Goal: Communication & Community: Share content

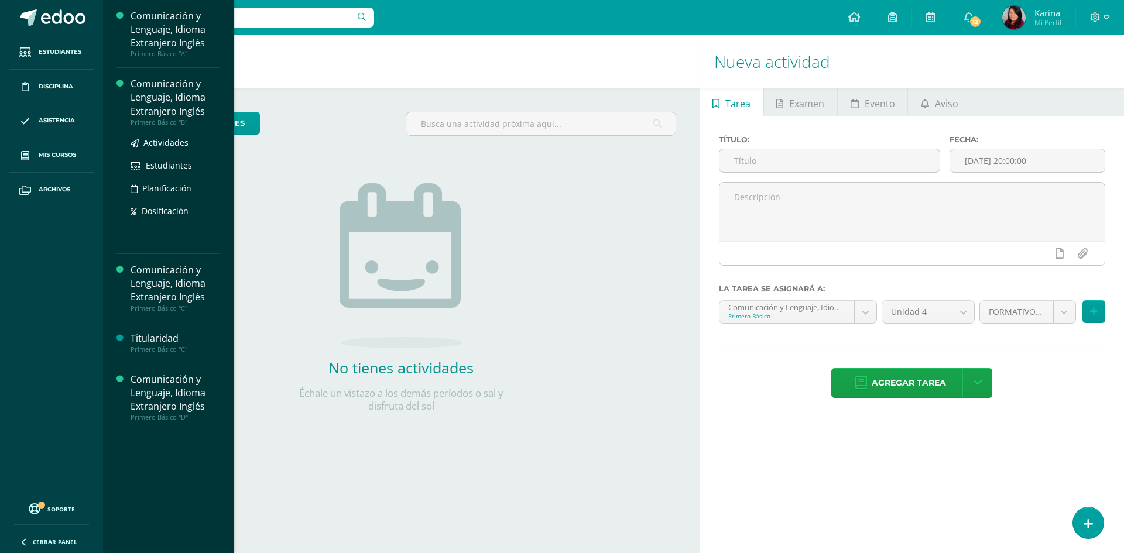
click at [201, 105] on div "Comunicación y Lenguaje, Idioma Extranjero Inglés" at bounding box center [175, 97] width 89 height 40
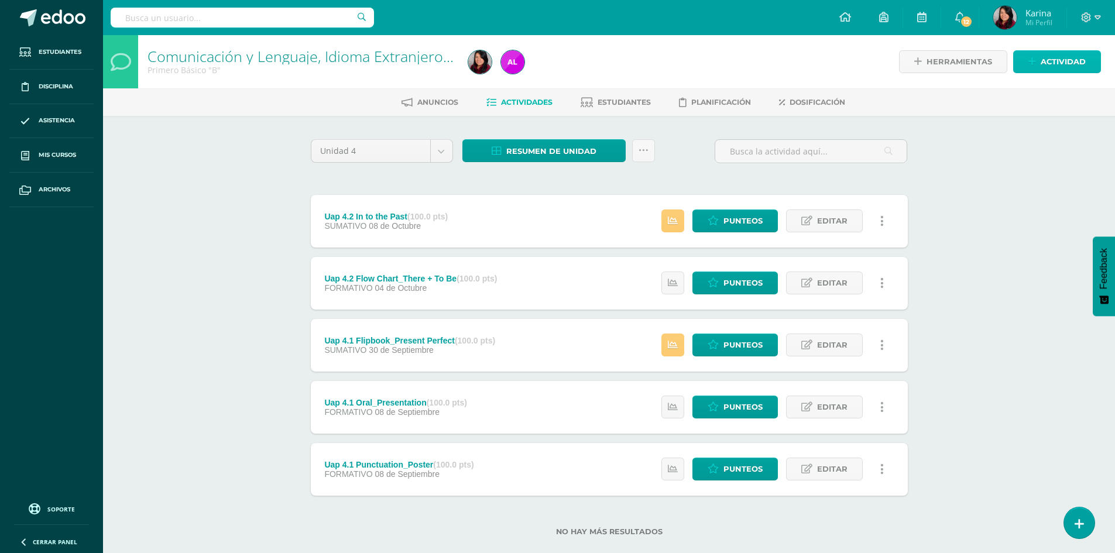
click at [1066, 63] on span "Actividad" at bounding box center [1063, 62] width 45 height 22
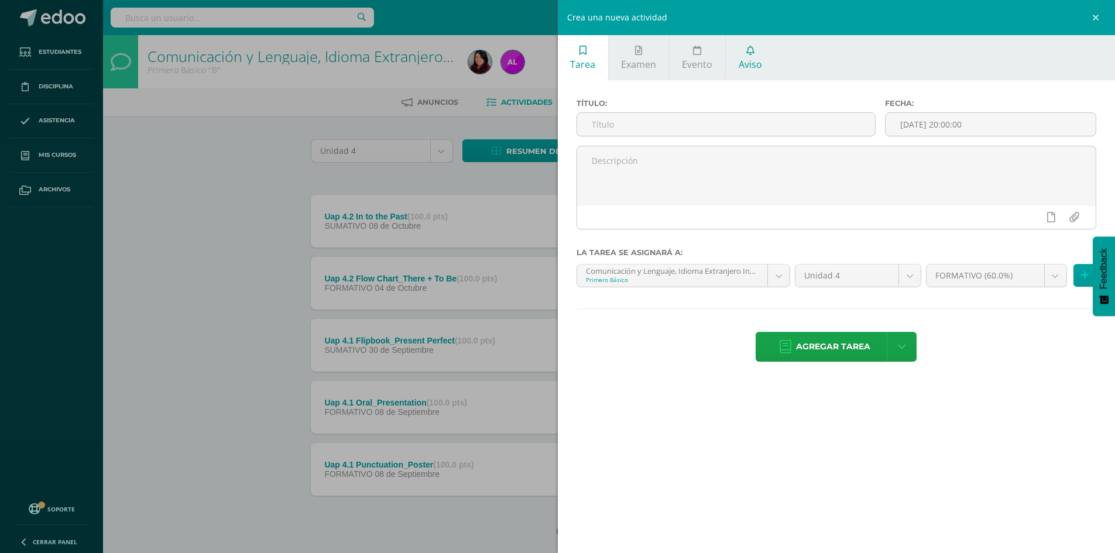
click at [754, 56] on link "Aviso" at bounding box center [750, 57] width 49 height 45
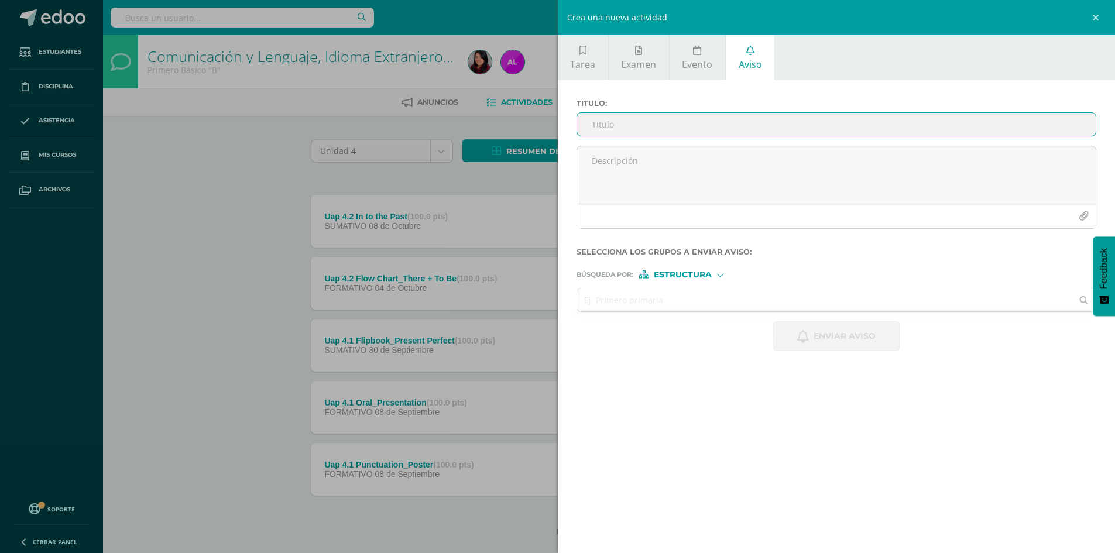
paste input "Guía de Recuperación para José Fernando Hernández"
drag, startPoint x: 817, startPoint y: 124, endPoint x: 682, endPoint y: 121, distance: 135.3
click at [679, 121] on input "Guía de Recuperación para José Fernando Hernández" at bounding box center [836, 124] width 519 height 23
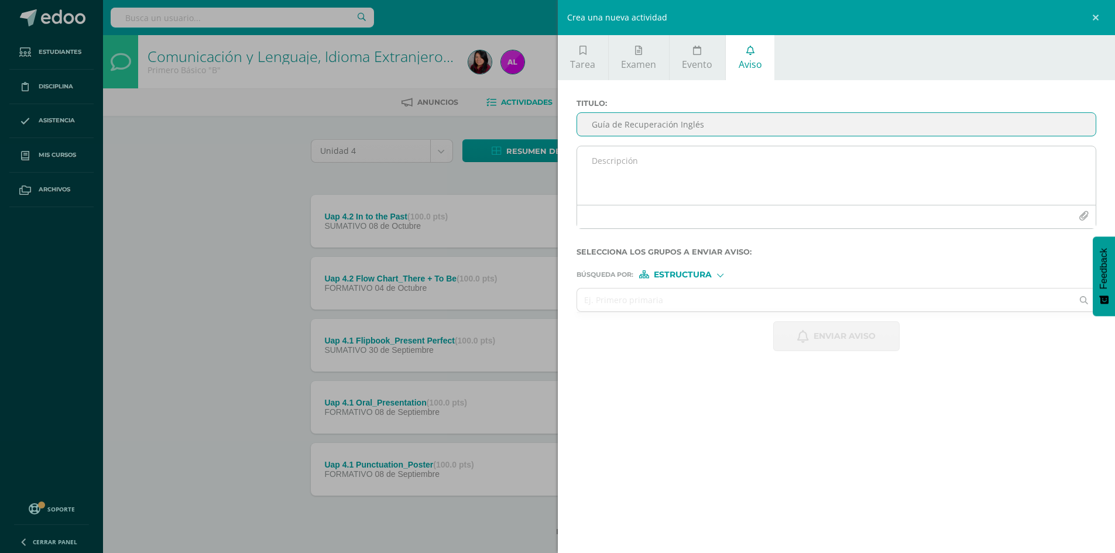
type input "Guía de Recuperación Inglés"
click at [696, 190] on textarea at bounding box center [836, 175] width 519 height 59
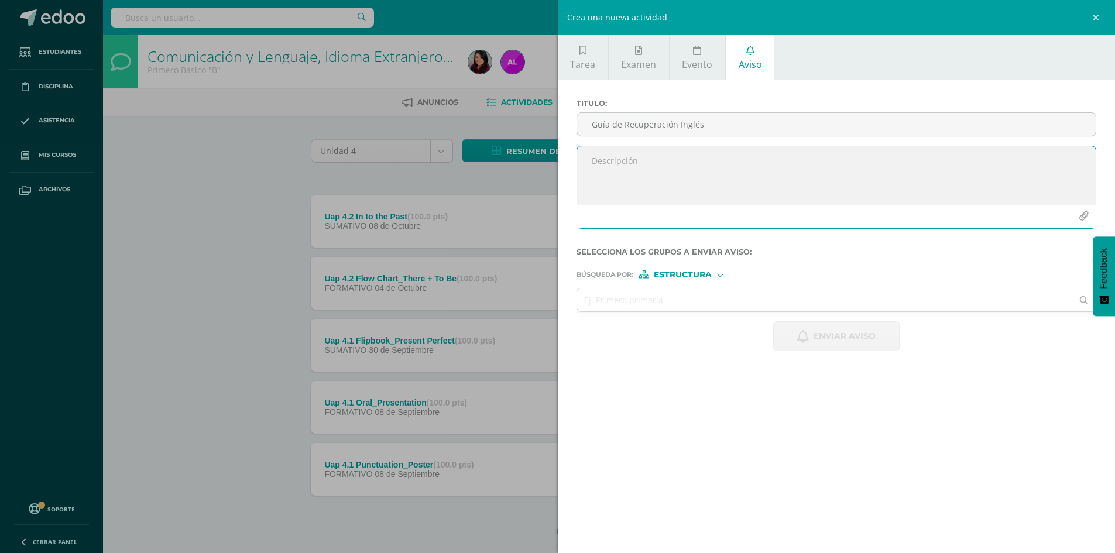
paste textarea "Estimada familia de José Fernando, Espero que este mensaje les encuentre bien y…"
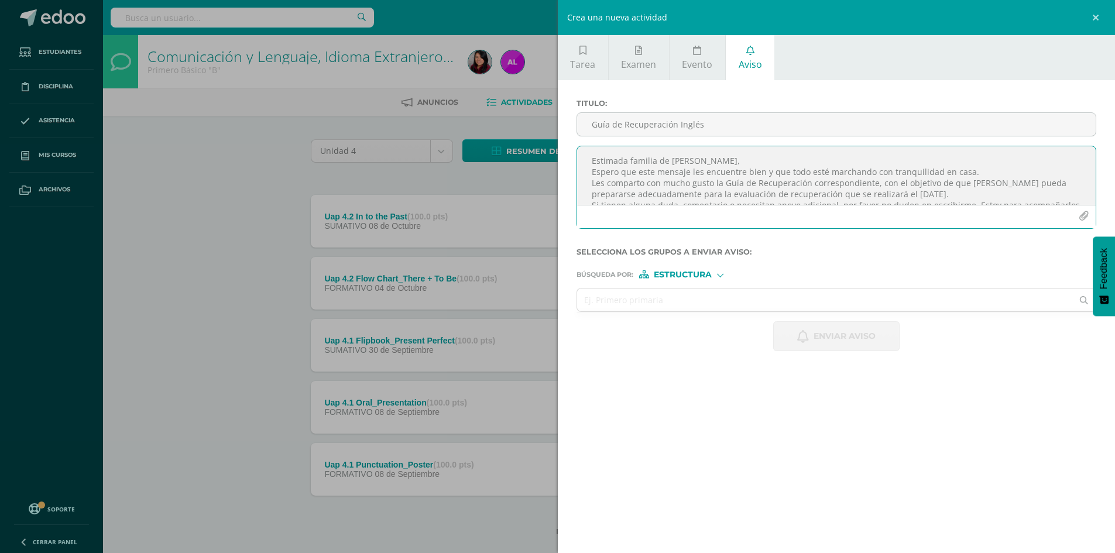
scroll to position [48, 0]
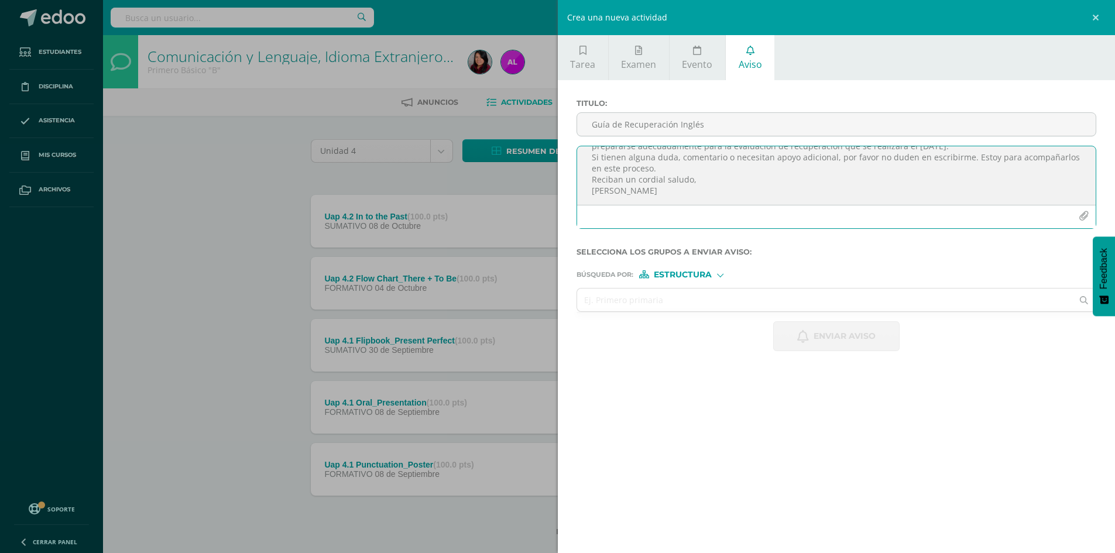
drag, startPoint x: 591, startPoint y: 172, endPoint x: 802, endPoint y: 248, distance: 223.4
click at [802, 248] on form "Titulo : Guía de Recuperación Inglés Estimada familia de José Fernando, Espero …" at bounding box center [837, 225] width 521 height 252
paste textarea "timada familia de José Fernando, Espero que este mensaje les encuentre bien y q…"
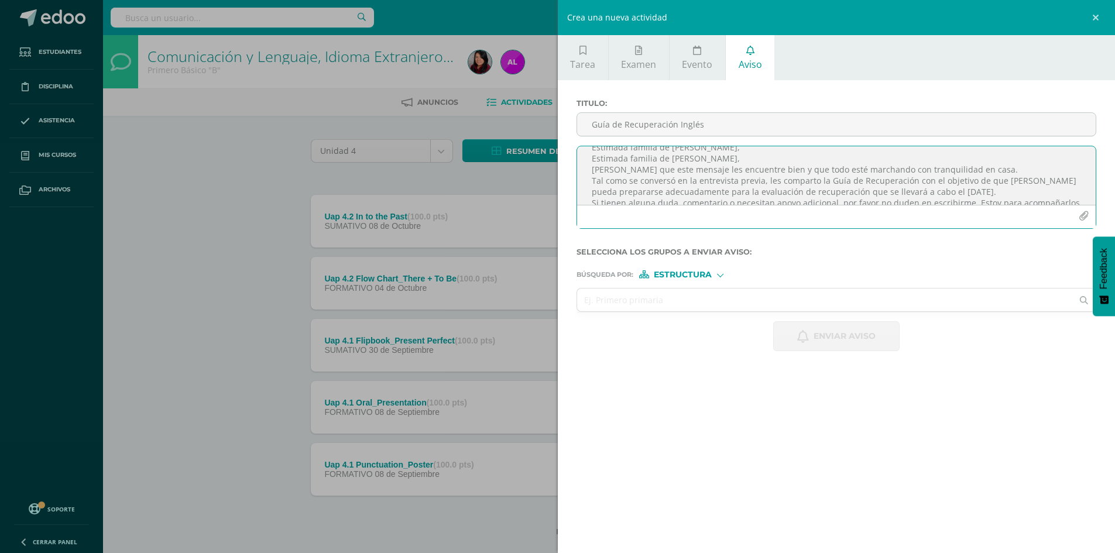
scroll to position [0, 0]
drag, startPoint x: 727, startPoint y: 172, endPoint x: 590, endPoint y: 169, distance: 137.1
click at [590, 169] on textarea "Estimada familia de José Fernando, Estimada familia de José Fernando, Espero qu…" at bounding box center [836, 175] width 519 height 59
type textarea "Estimada familia de José Fernando, Espero que este mensaje les encuentre bien y…"
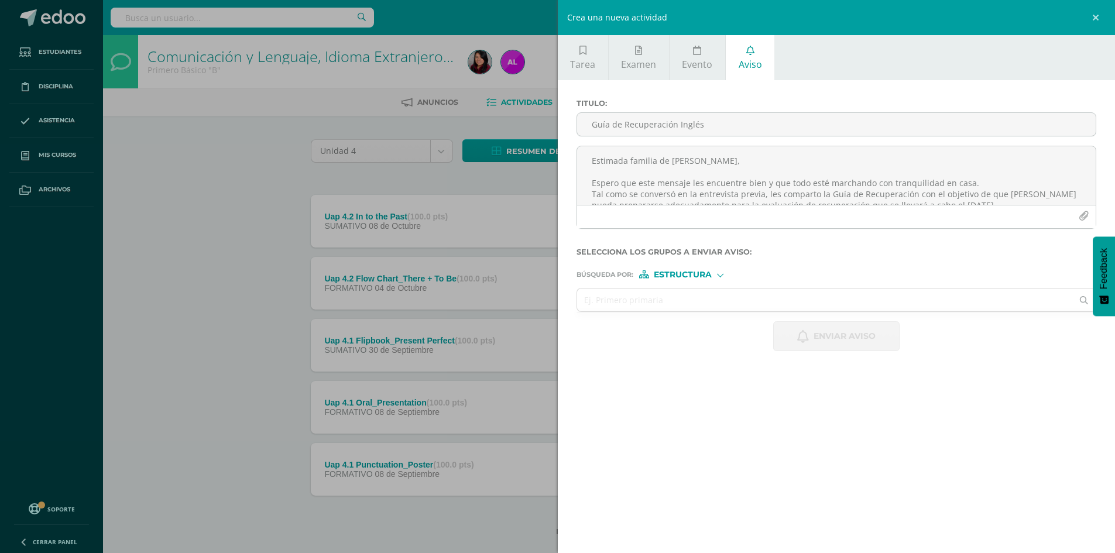
click at [701, 276] on span "Estructura" at bounding box center [683, 275] width 58 height 6
click at [708, 304] on span "Persona" at bounding box center [687, 305] width 42 height 6
click at [744, 308] on input "text" at bounding box center [825, 300] width 496 height 23
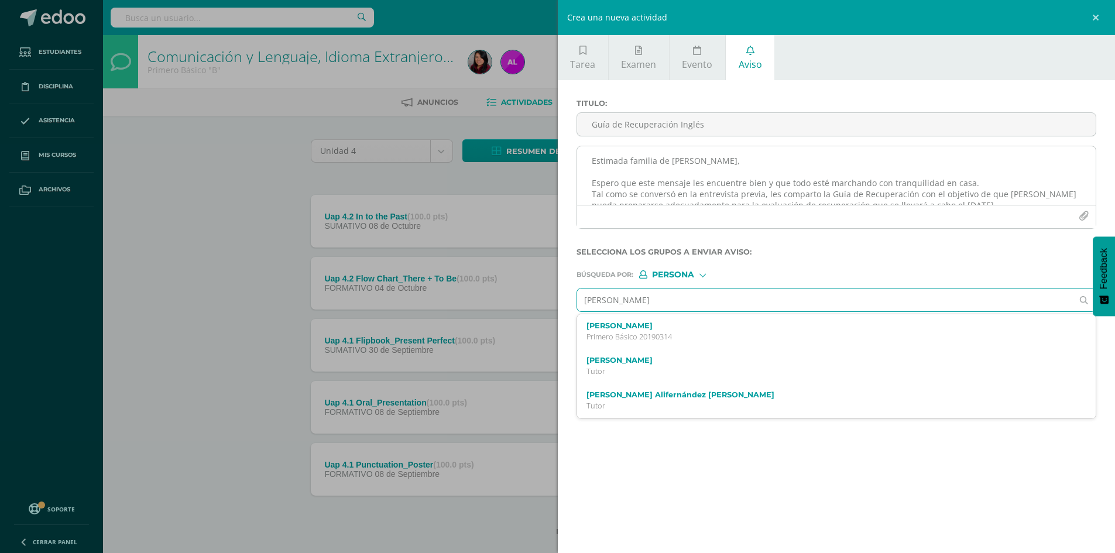
type input "José Fernando Hernández"
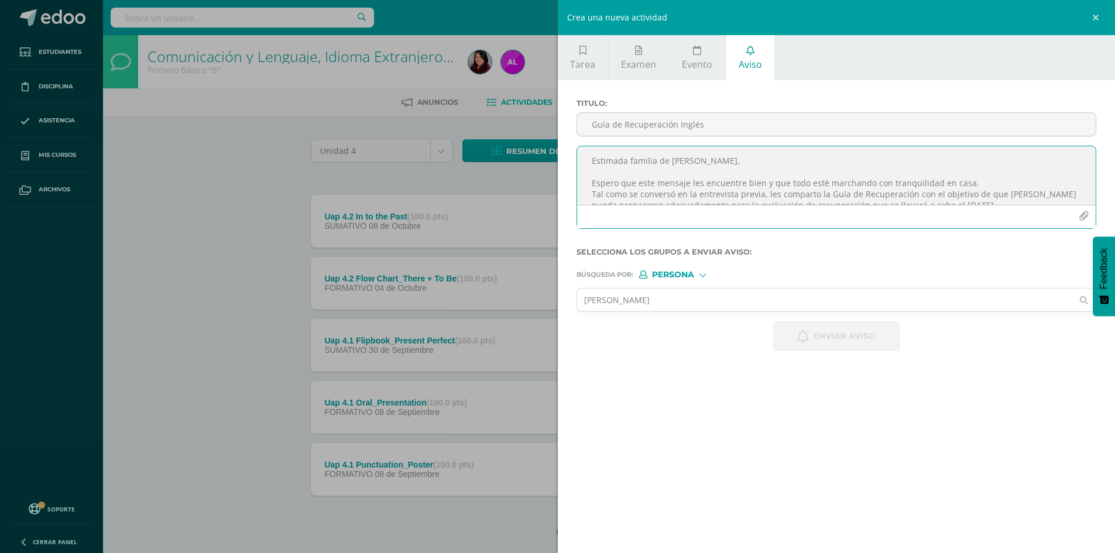
drag, startPoint x: 721, startPoint y: 159, endPoint x: 658, endPoint y: 156, distance: 63.9
click at [658, 156] on textarea "Estimada familia de José Fernando, Espero que este mensaje les encuentre bien y…" at bounding box center [836, 175] width 519 height 59
drag, startPoint x: 759, startPoint y: 170, endPoint x: 738, endPoint y: 174, distance: 21.9
click at [738, 174] on textarea "Estimada familia Hernández Rodríguez, Espero que este mensaje les encuentre bie…" at bounding box center [836, 175] width 519 height 59
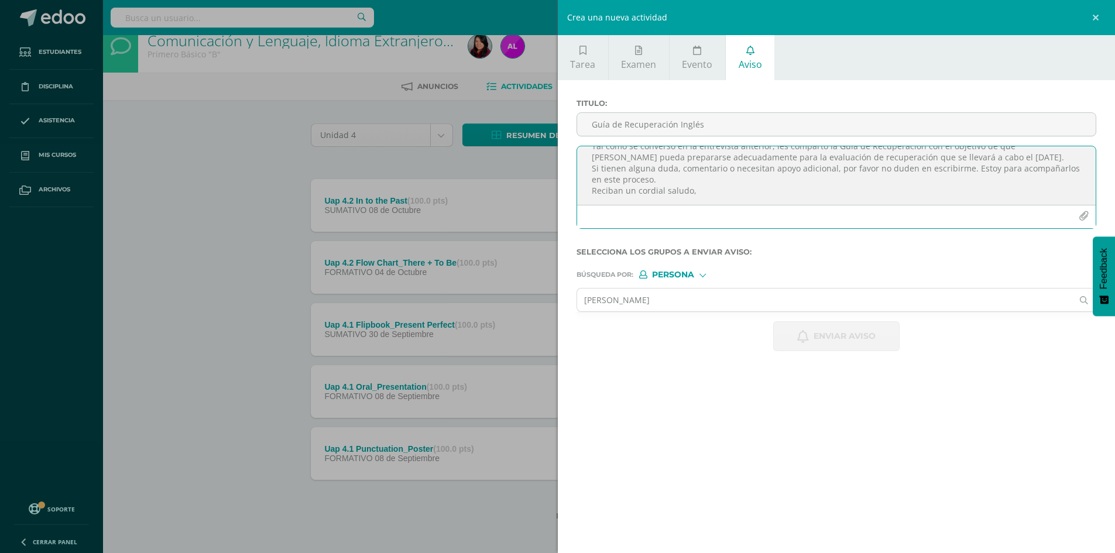
scroll to position [20, 0]
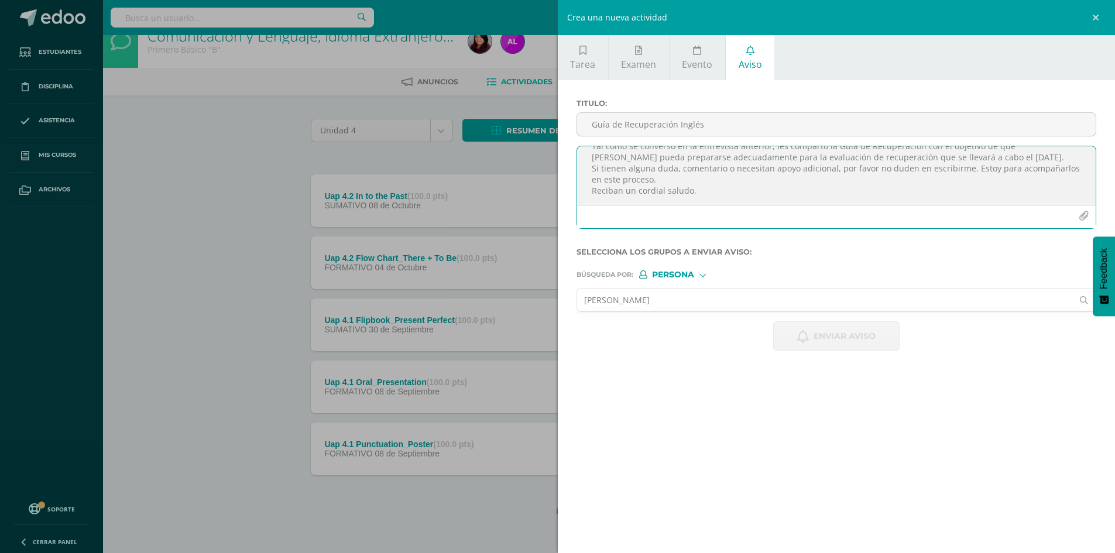
type textarea "Estimada familia [PERSON_NAME], Espero que este mensaje les encuentre bien y qu…"
click at [710, 303] on input "José Fernando Hernández" at bounding box center [825, 300] width 496 height 23
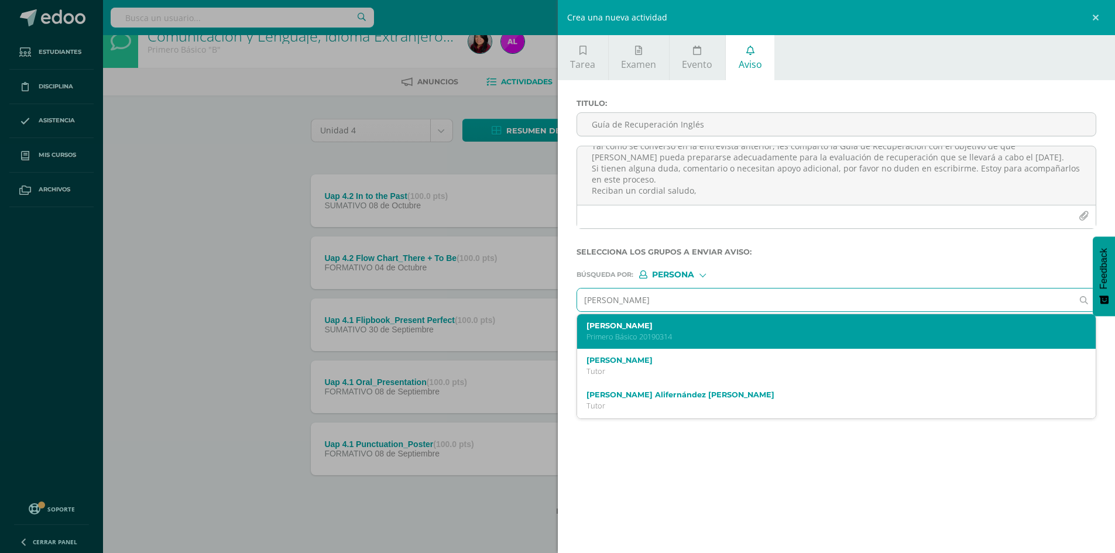
click at [719, 335] on p "Primero Básico 20190314" at bounding box center [826, 337] width 478 height 10
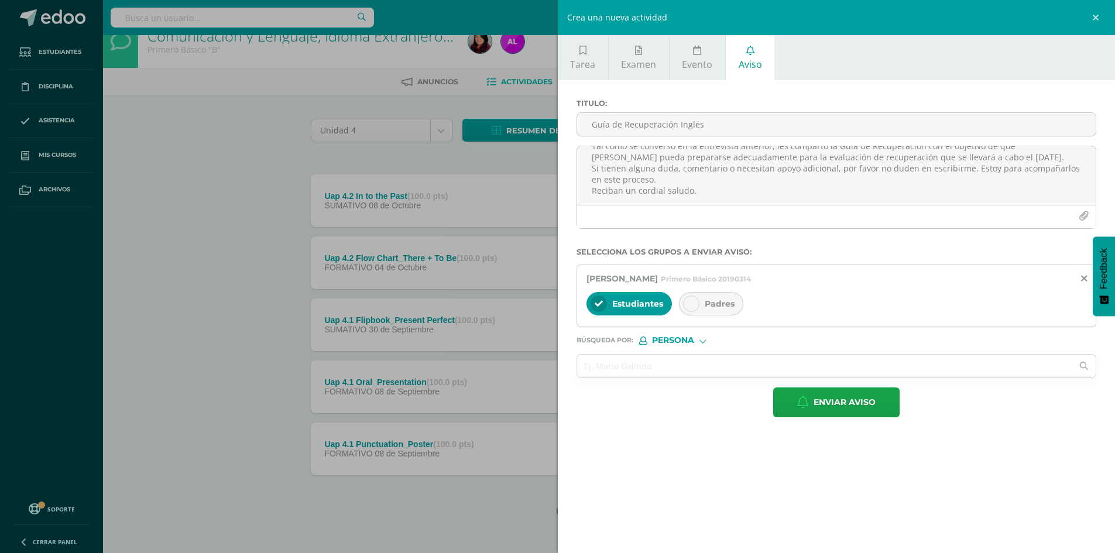
click at [691, 306] on icon at bounding box center [691, 304] width 8 height 8
click at [833, 361] on input "text" at bounding box center [825, 366] width 496 height 23
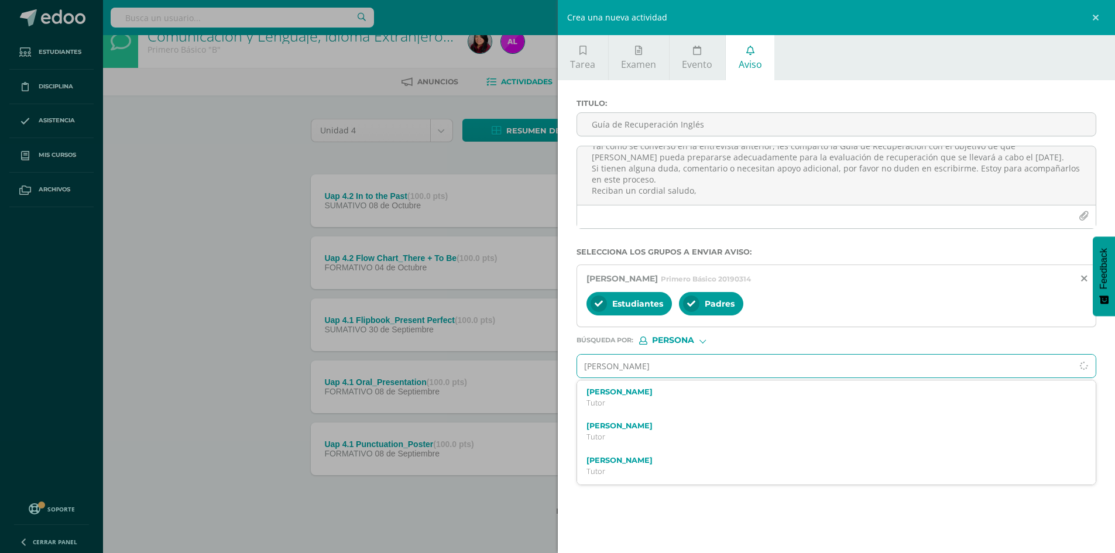
type input "Alejandra Ramí"
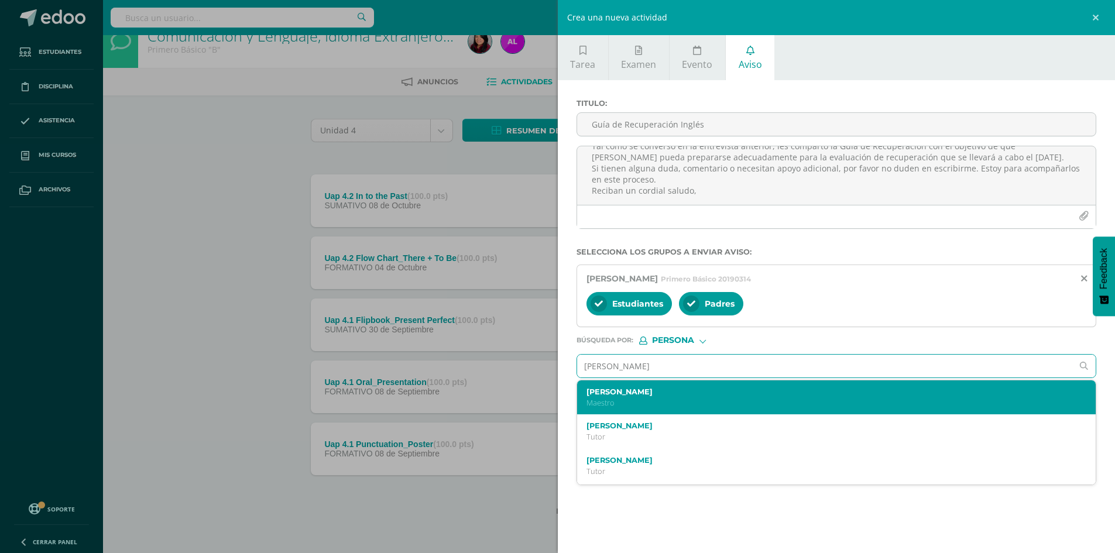
click at [632, 392] on label "[PERSON_NAME]" at bounding box center [826, 392] width 478 height 9
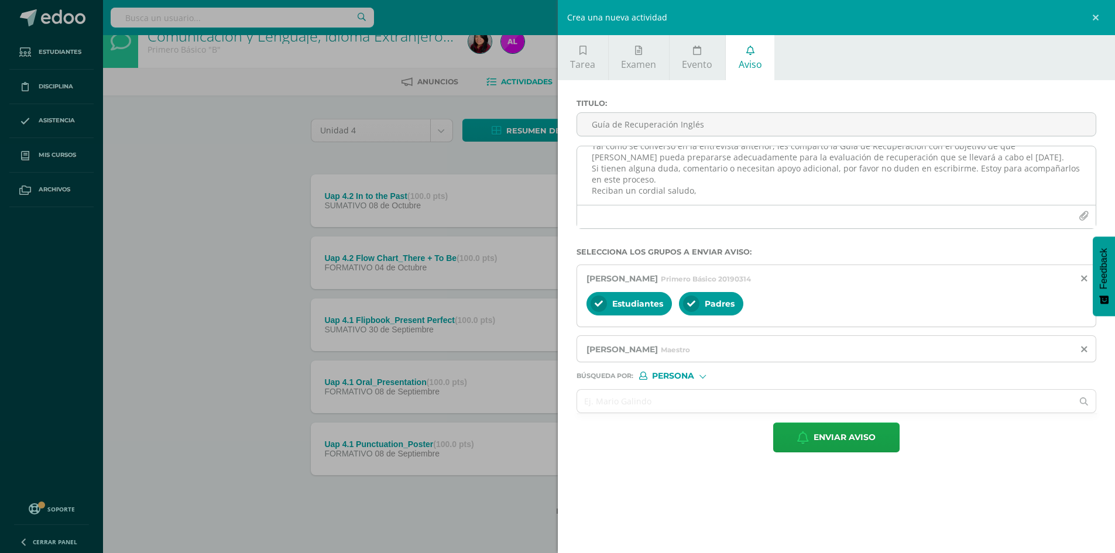
click at [1086, 214] on icon "button" at bounding box center [1084, 216] width 10 height 10
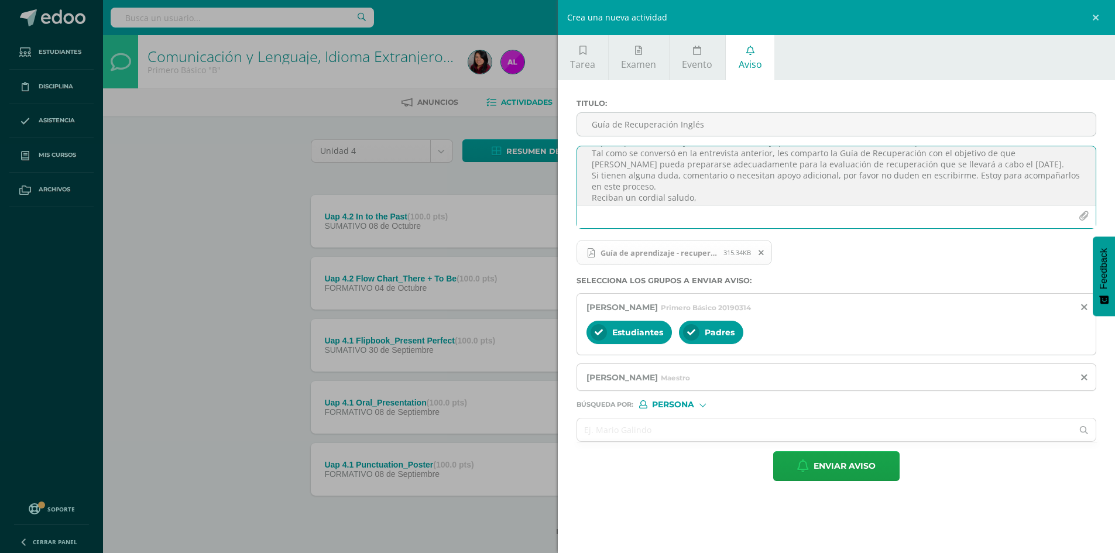
scroll to position [48, 0]
drag, startPoint x: 590, startPoint y: 162, endPoint x: 738, endPoint y: 201, distance: 153.2
click at [738, 201] on textarea "Estimada familia [PERSON_NAME], Espero que este mensaje les encuentre bien y qu…" at bounding box center [836, 175] width 519 height 59
click at [854, 463] on span "Enviar aviso" at bounding box center [845, 466] width 62 height 29
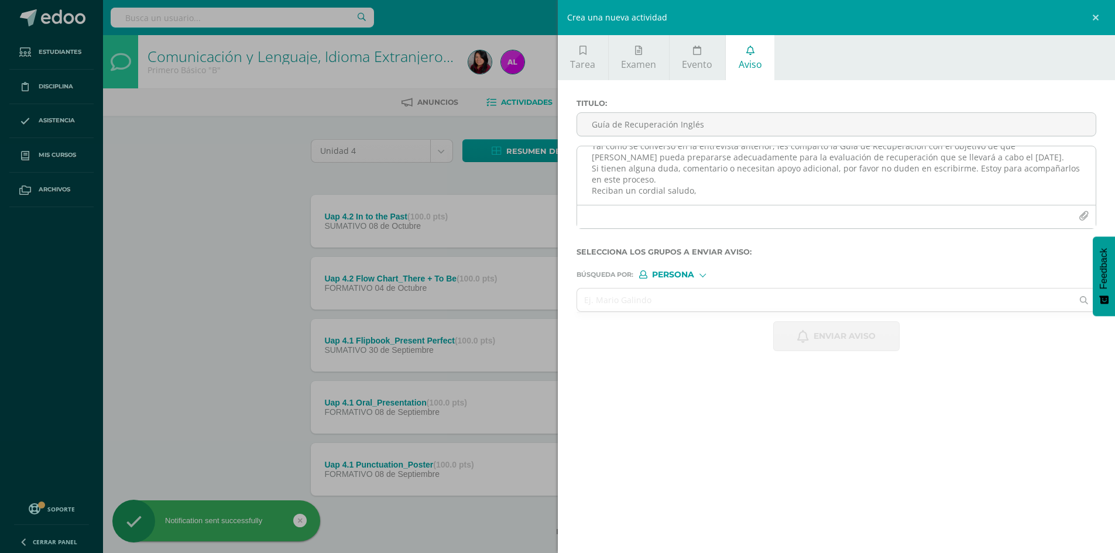
scroll to position [0, 0]
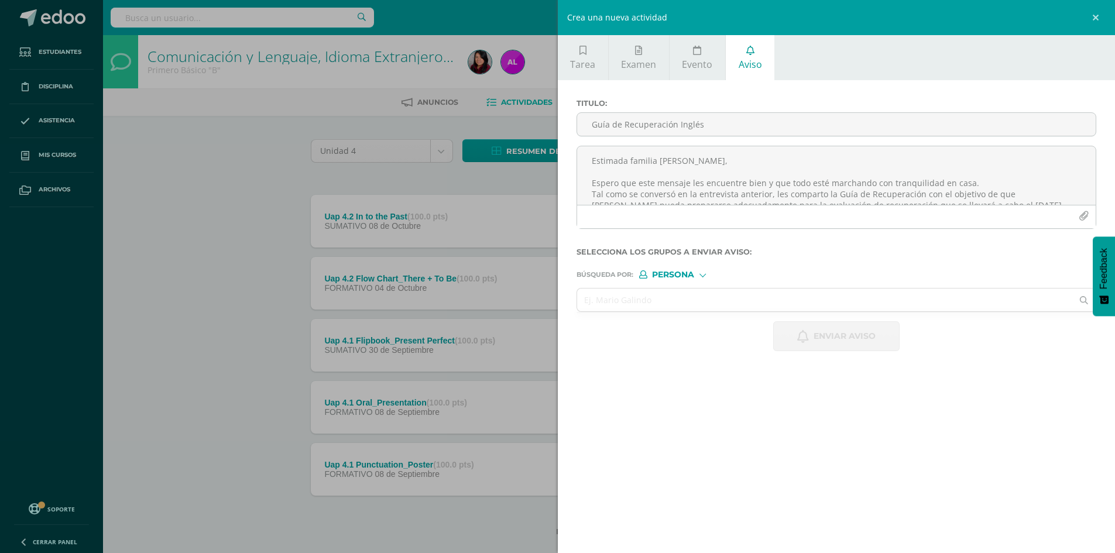
click at [229, 210] on div "Crea una nueva actividad Tarea Examen Evento Aviso Título: Fecha: 2025-10-15 20…" at bounding box center [557, 276] width 1115 height 553
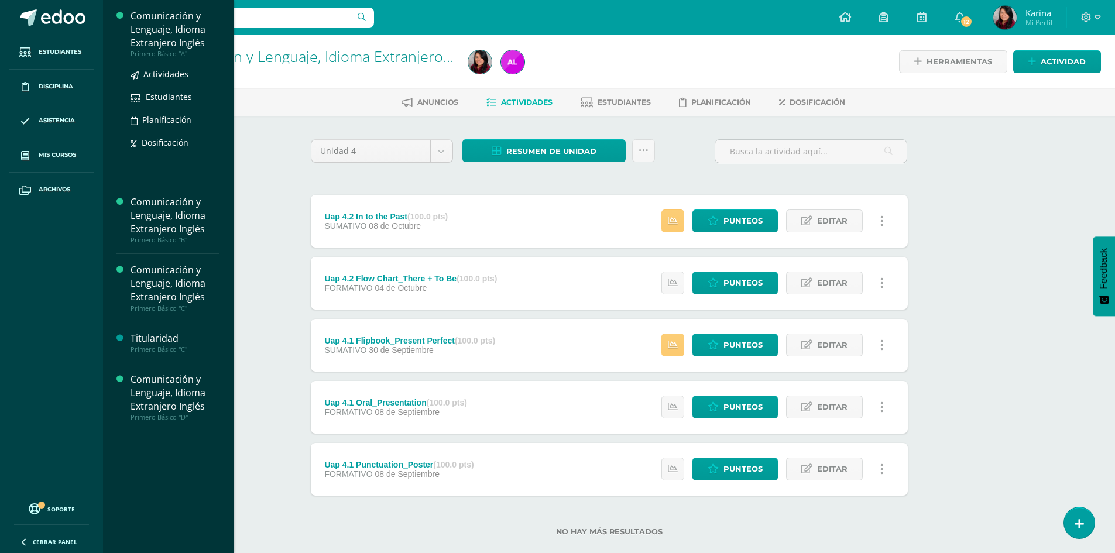
click at [190, 29] on div "Comunicación y Lenguaje, Idioma Extranjero Inglés" at bounding box center [175, 29] width 89 height 40
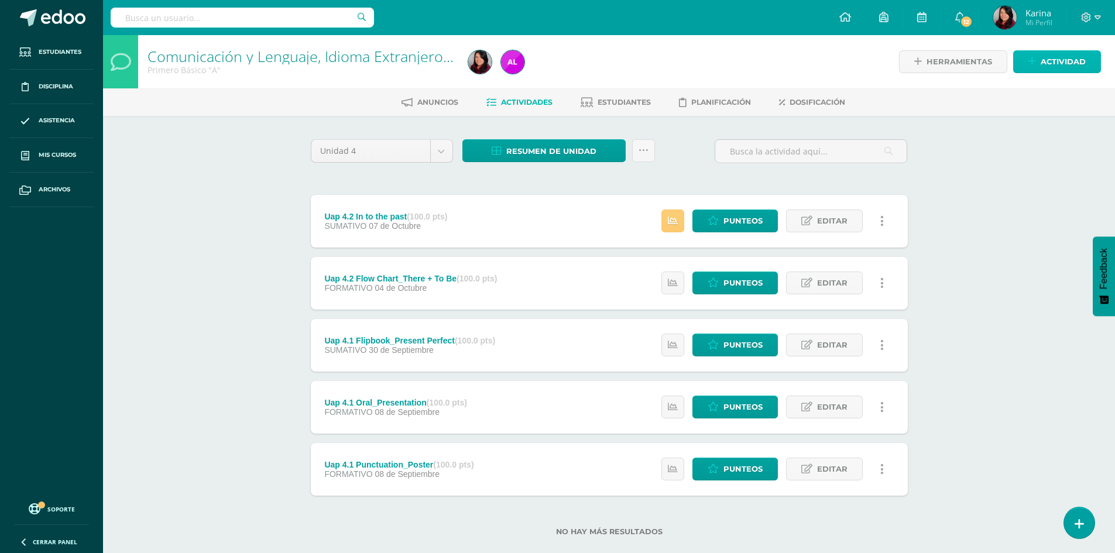
click at [1059, 66] on span "Actividad" at bounding box center [1063, 62] width 45 height 22
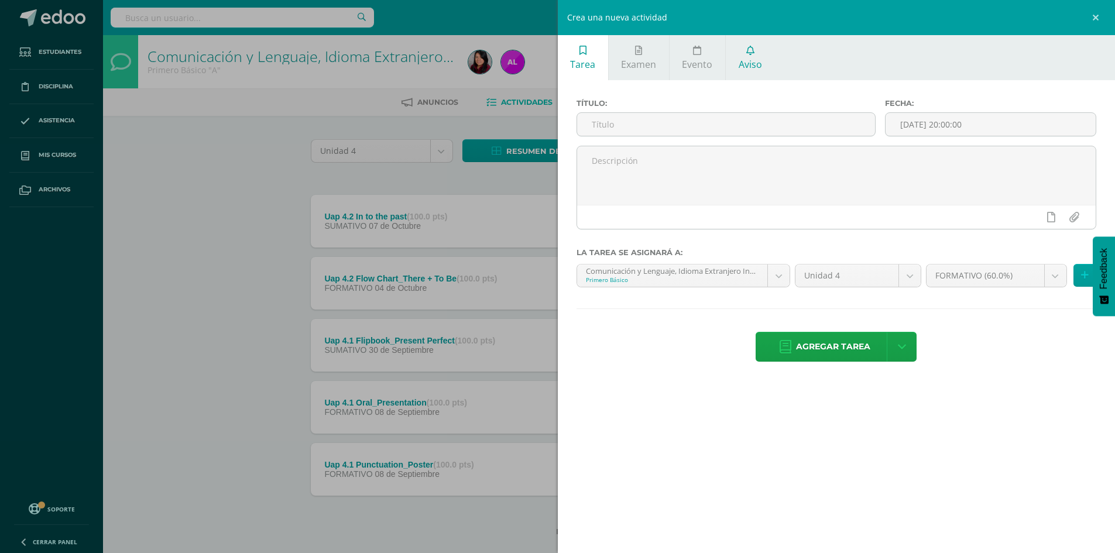
click at [767, 56] on link "Aviso" at bounding box center [750, 57] width 49 height 45
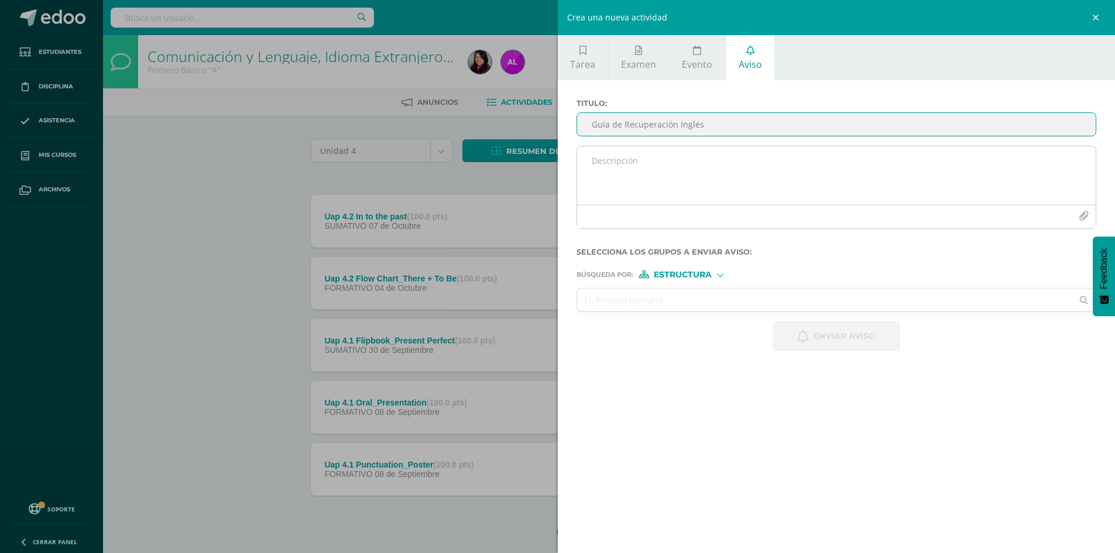
type input "Guía de Recuperación Inglés"
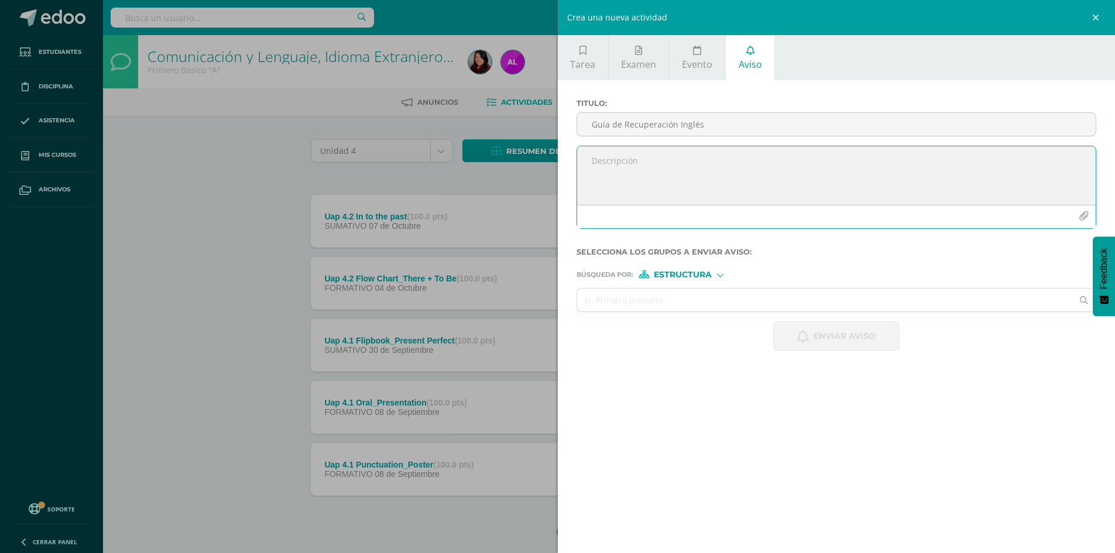
click at [700, 166] on textarea at bounding box center [836, 175] width 519 height 59
paste textarea "Estimada familia [PERSON_NAME], Espero que este mensaje les encuentre bien y qu…"
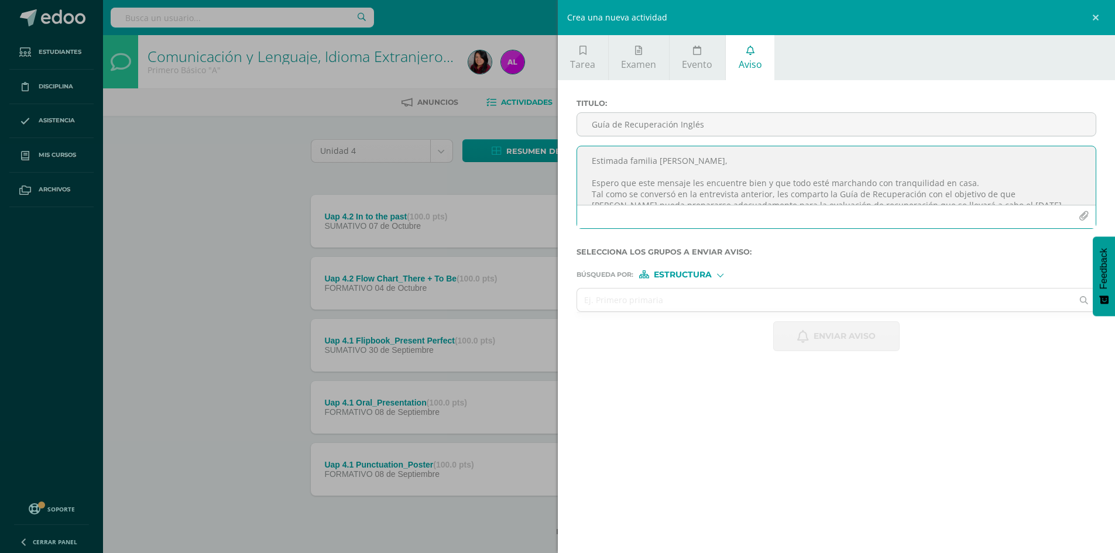
drag, startPoint x: 738, startPoint y: 159, endPoint x: 666, endPoint y: 165, distance: 72.8
click at [663, 164] on textarea "Estimada familia [PERSON_NAME], Espero que este mensaje les encuentre bien y qu…" at bounding box center [836, 175] width 519 height 59
click at [1006, 194] on textarea "Estimada familia Sáenz Aguilar, Espero que este mensaje les encuentre bien y qu…" at bounding box center [836, 175] width 519 height 59
drag, startPoint x: 1003, startPoint y: 194, endPoint x: 1061, endPoint y: 191, distance: 58.0
click at [1061, 191] on textarea "Estimada familia Sáenz Aguilar, Espero que este mensaje les encuentre bien y qu…" at bounding box center [836, 175] width 519 height 59
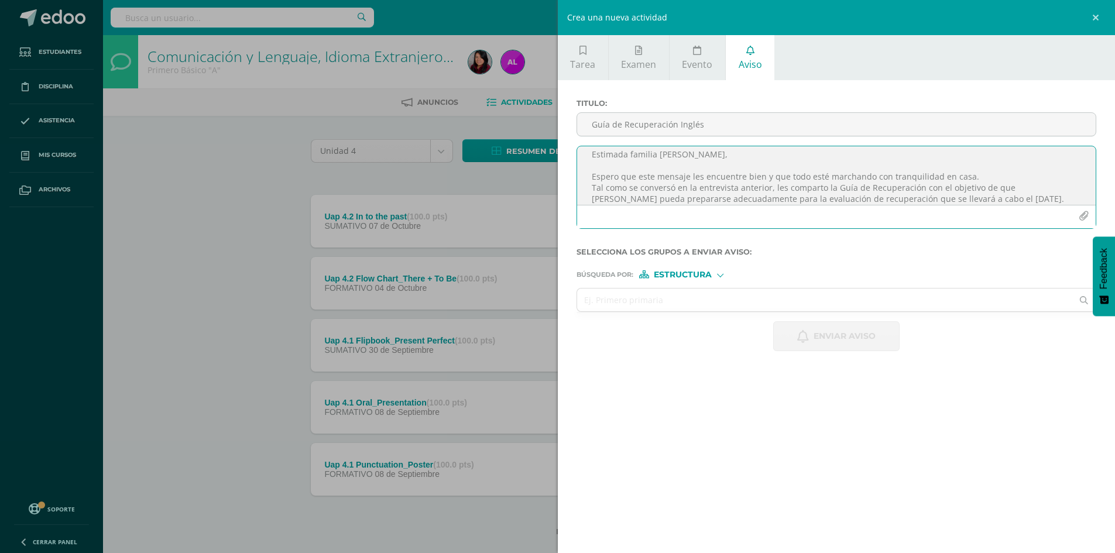
scroll to position [30, 0]
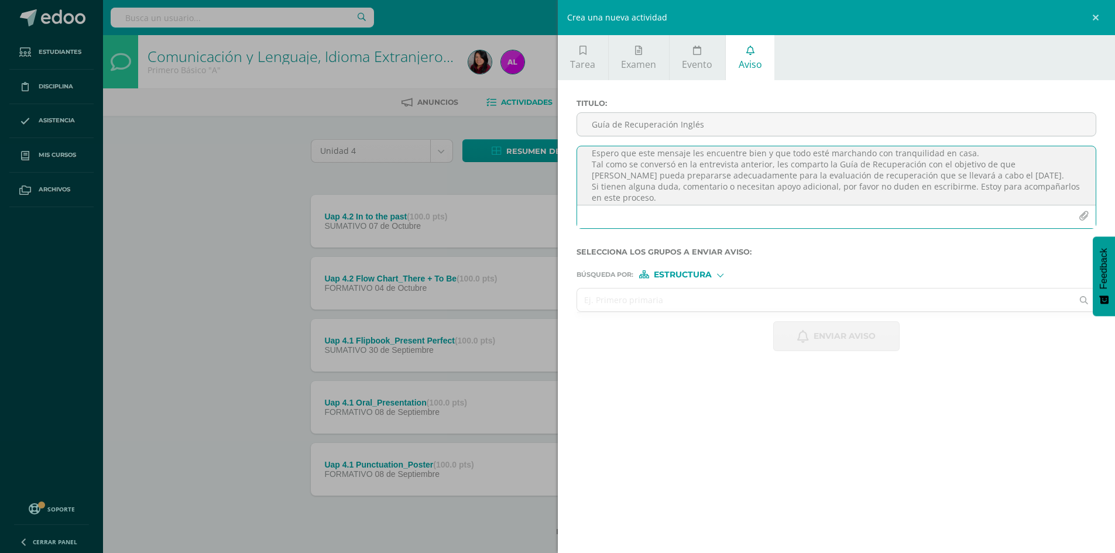
type textarea "Estimada familia Sáenz Aguilar, Espero que este mensaje les encuentre bien y qu…"
click at [696, 298] on input "text" at bounding box center [825, 300] width 496 height 23
type input "Luis Enrique Sáen"
click at [703, 270] on div "Búsqueda por : Estructura Estructura Persona" at bounding box center [837, 270] width 521 height 18
click at [701, 275] on span "Estructura" at bounding box center [683, 275] width 58 height 6
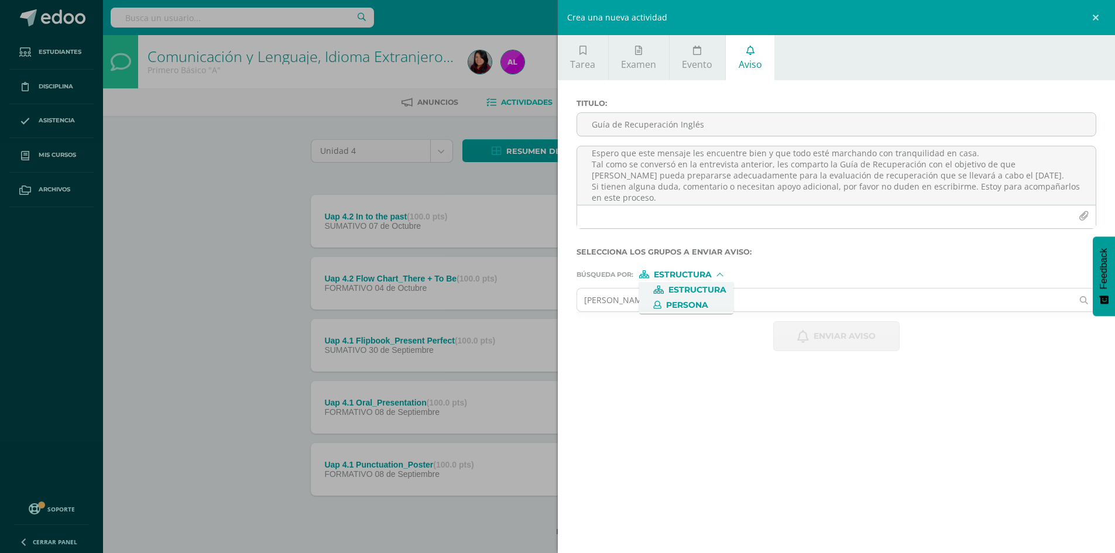
click at [722, 304] on label "Persona" at bounding box center [686, 305] width 80 height 8
click at [722, 304] on input "text" at bounding box center [825, 300] width 496 height 23
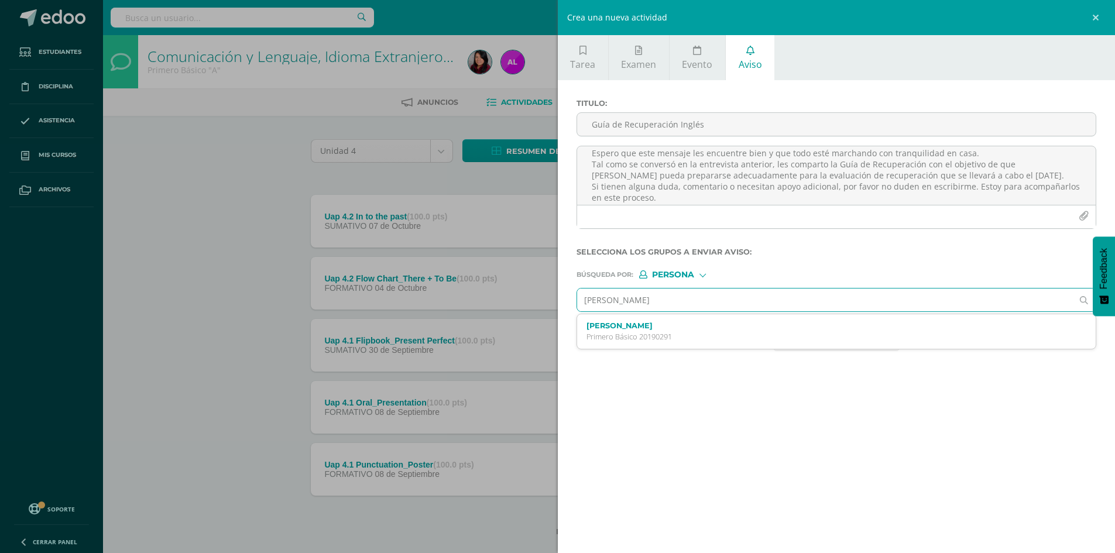
type input "Luis Enrique Sáenz"
click at [721, 350] on div "Enviar aviso" at bounding box center [837, 336] width 521 height 30
click at [687, 308] on input "Luis Enrique Sáenz" at bounding box center [825, 300] width 496 height 23
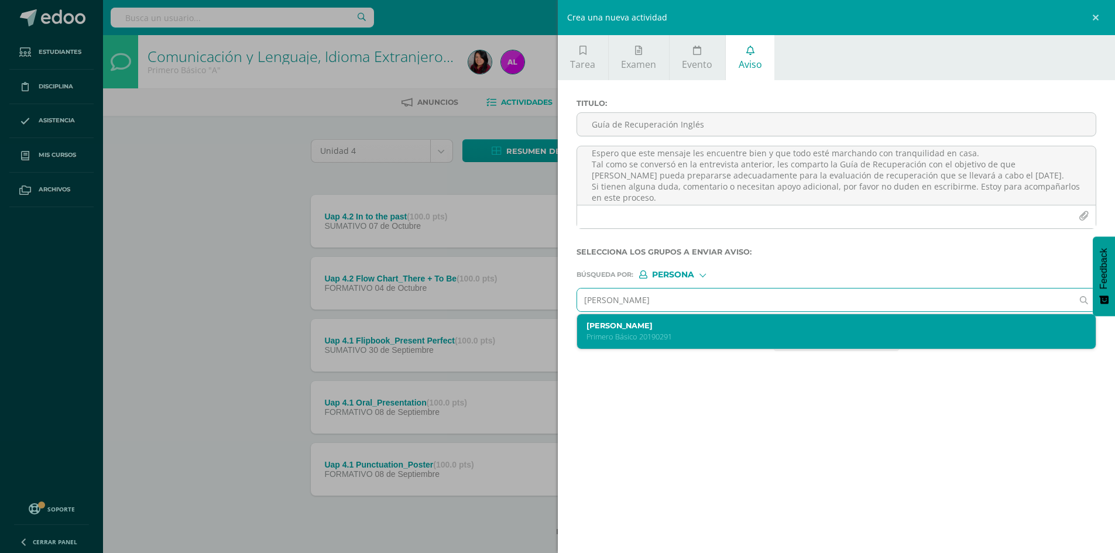
click at [689, 327] on label "Luis Enrique Sáenz Aguilar" at bounding box center [826, 325] width 478 height 9
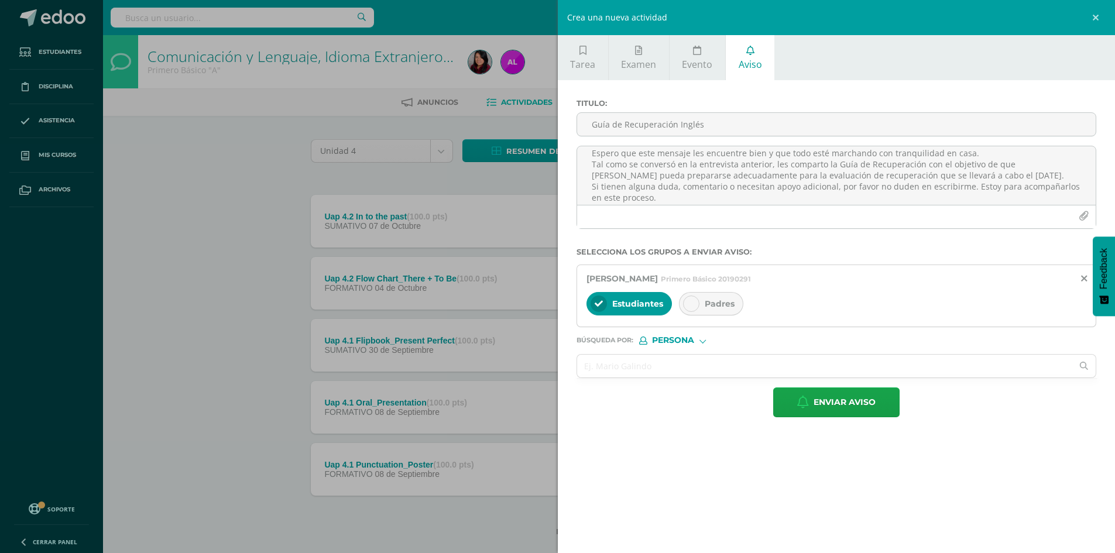
click at [684, 297] on div "Padres" at bounding box center [711, 303] width 64 height 23
click at [706, 369] on input "text" at bounding box center [825, 366] width 496 height 23
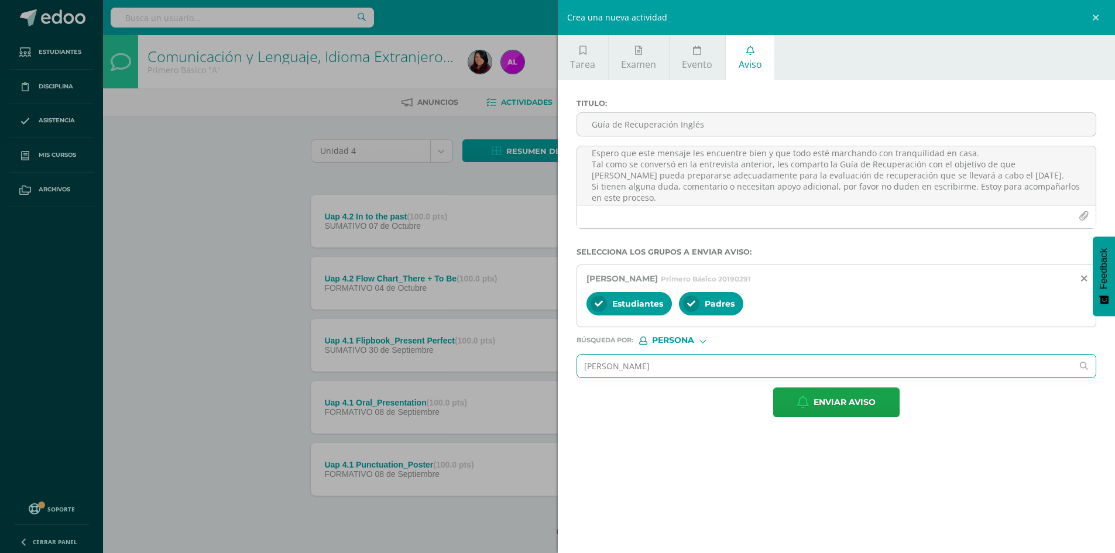
type input "Adriana"
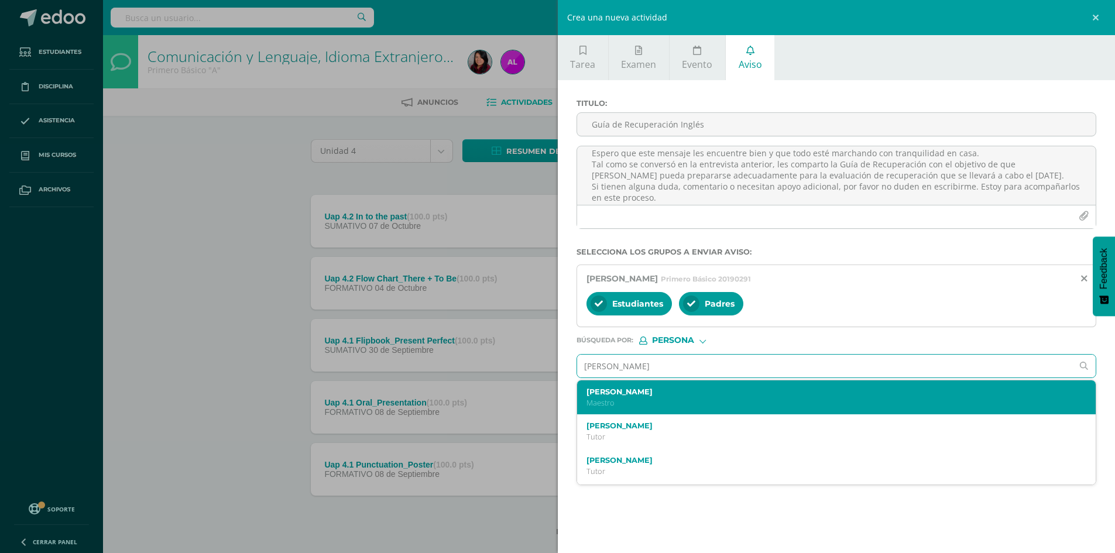
click at [700, 388] on label "Adriana Hernández" at bounding box center [826, 392] width 478 height 9
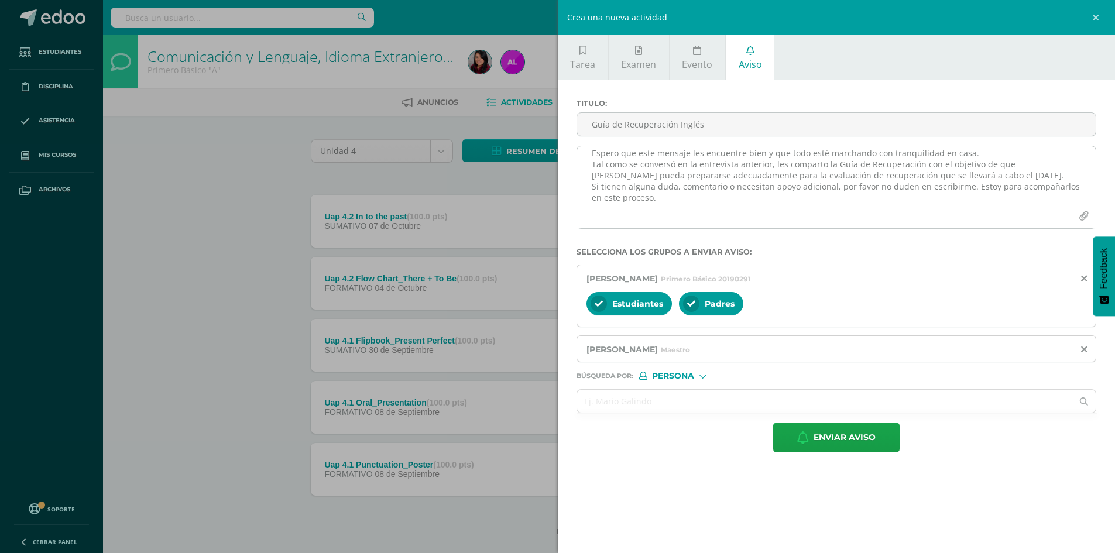
click at [1086, 215] on icon "button" at bounding box center [1084, 216] width 10 height 10
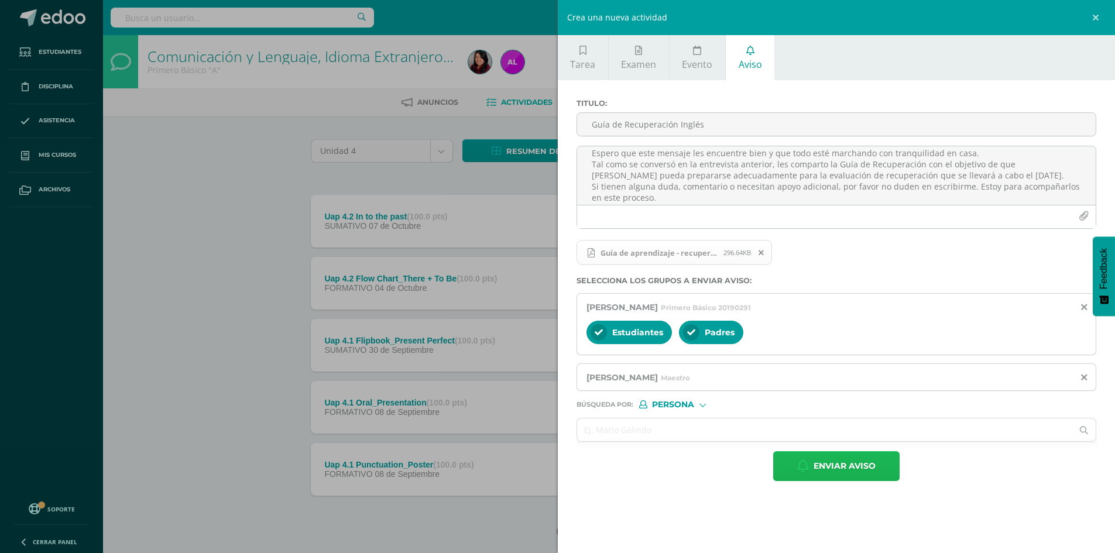
click at [858, 467] on span "Enviar aviso" at bounding box center [845, 466] width 62 height 29
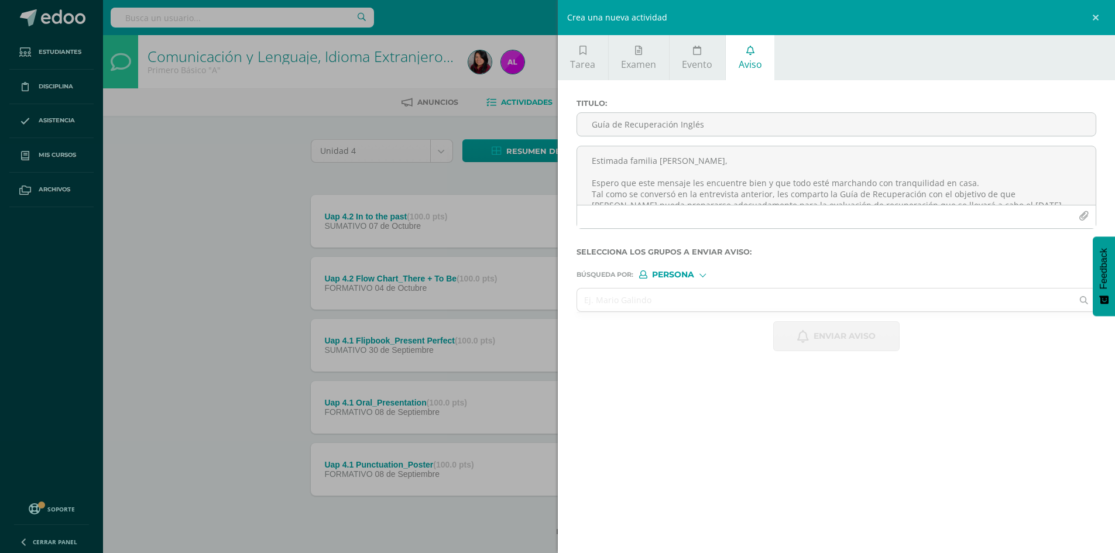
scroll to position [20, 0]
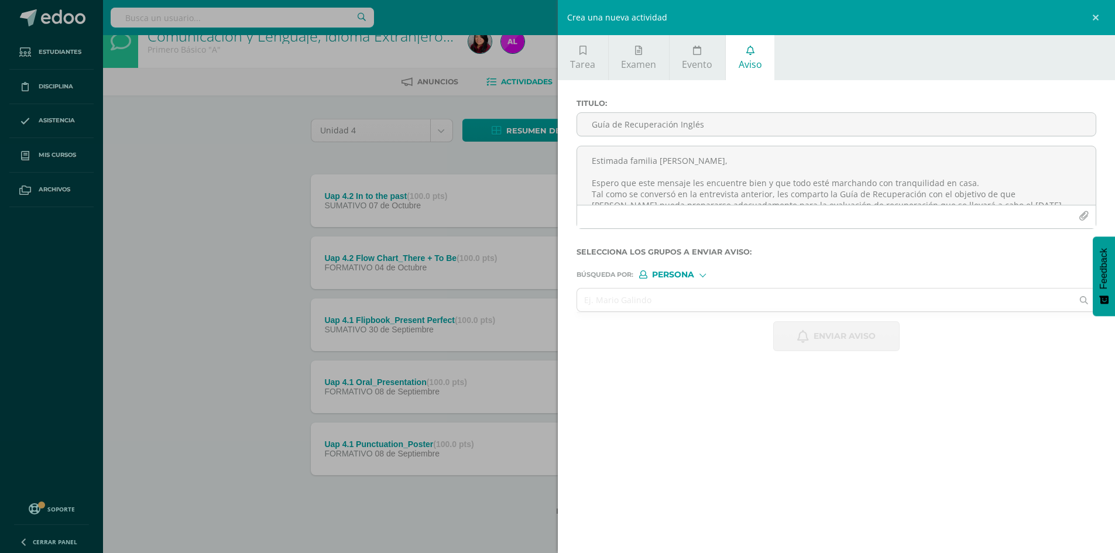
click at [264, 372] on div "Crea una nueva actividad Tarea Examen Evento Aviso Título: Fecha: 2025-10-15 20…" at bounding box center [557, 276] width 1115 height 553
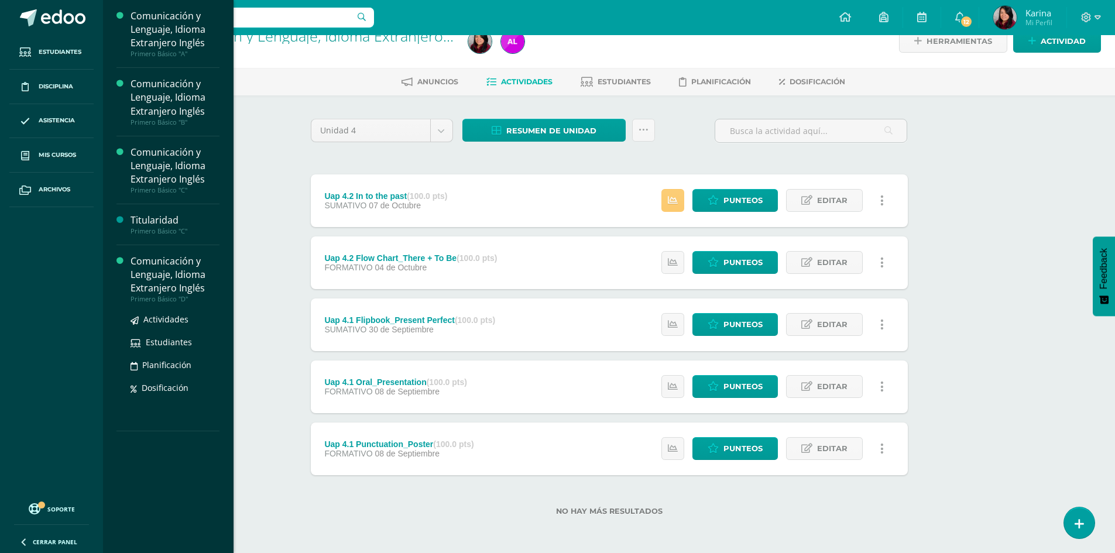
click at [169, 283] on div "Comunicación y Lenguaje, Idioma Extranjero Inglés" at bounding box center [175, 275] width 89 height 40
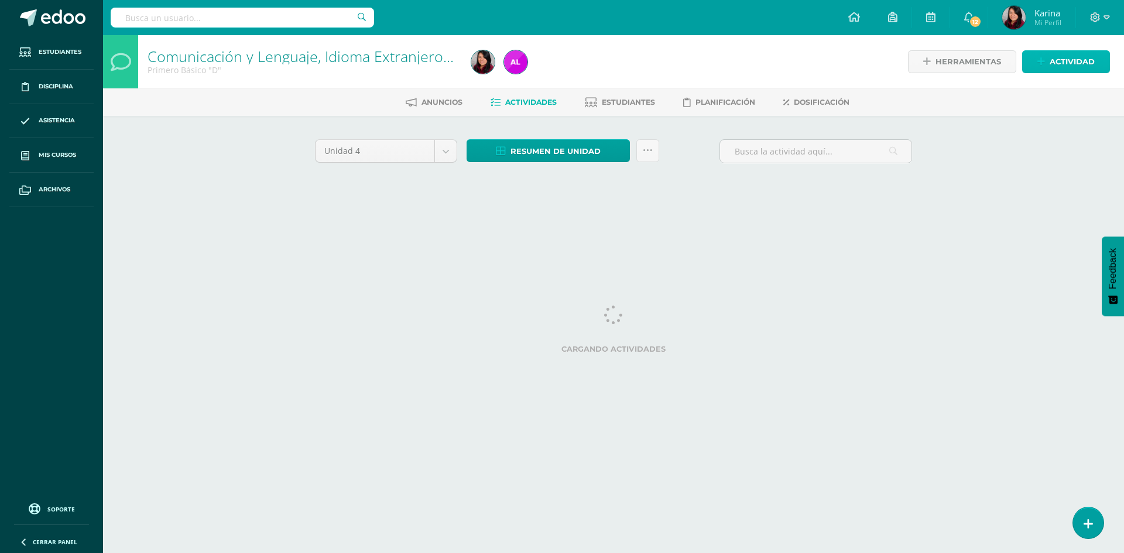
click at [1068, 67] on span "Actividad" at bounding box center [1072, 62] width 45 height 22
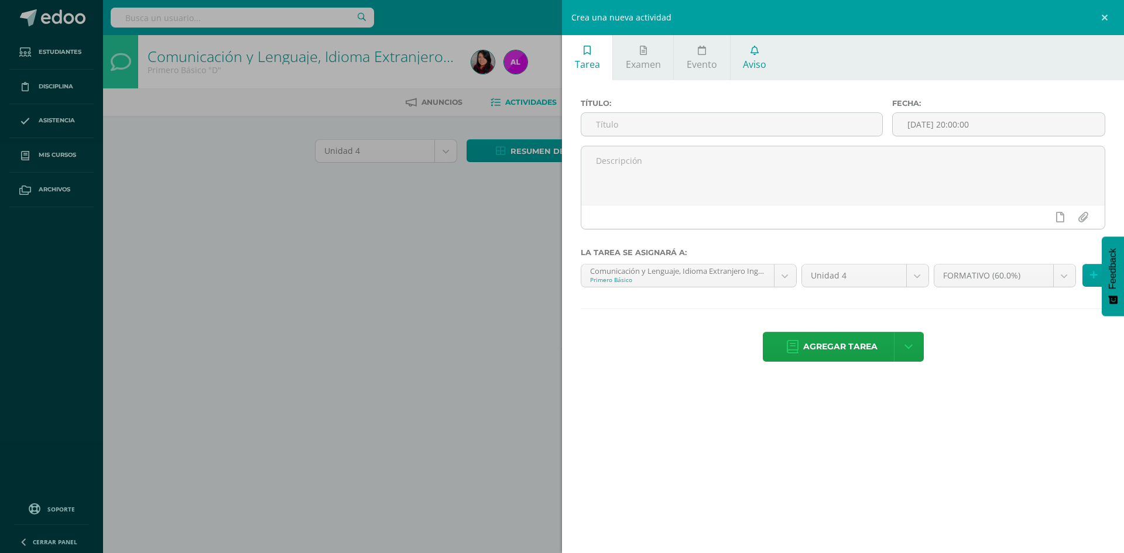
click at [756, 69] on span "Aviso" at bounding box center [754, 64] width 23 height 13
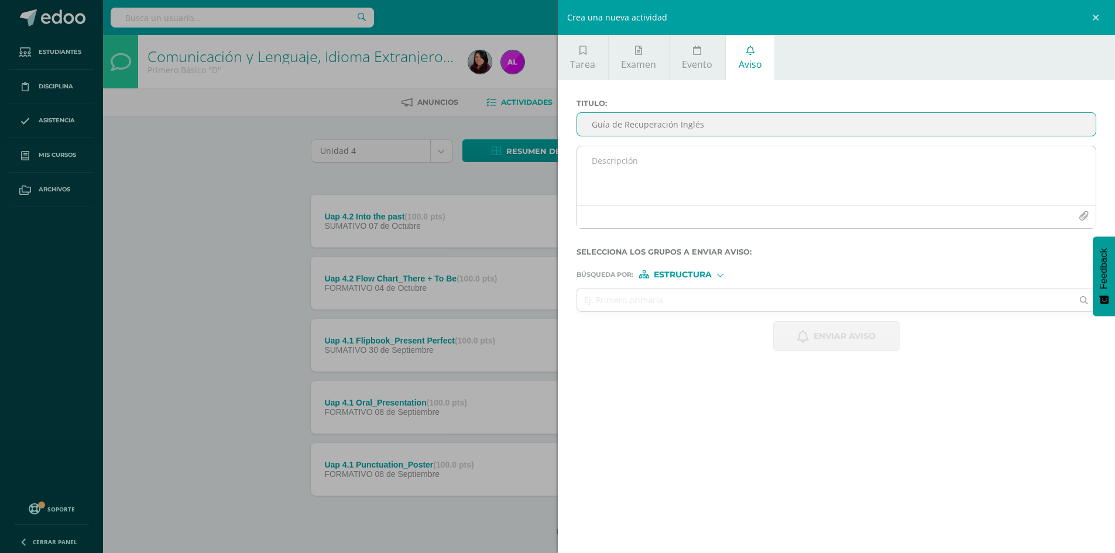
type input "Guía de Recuperación Inglés"
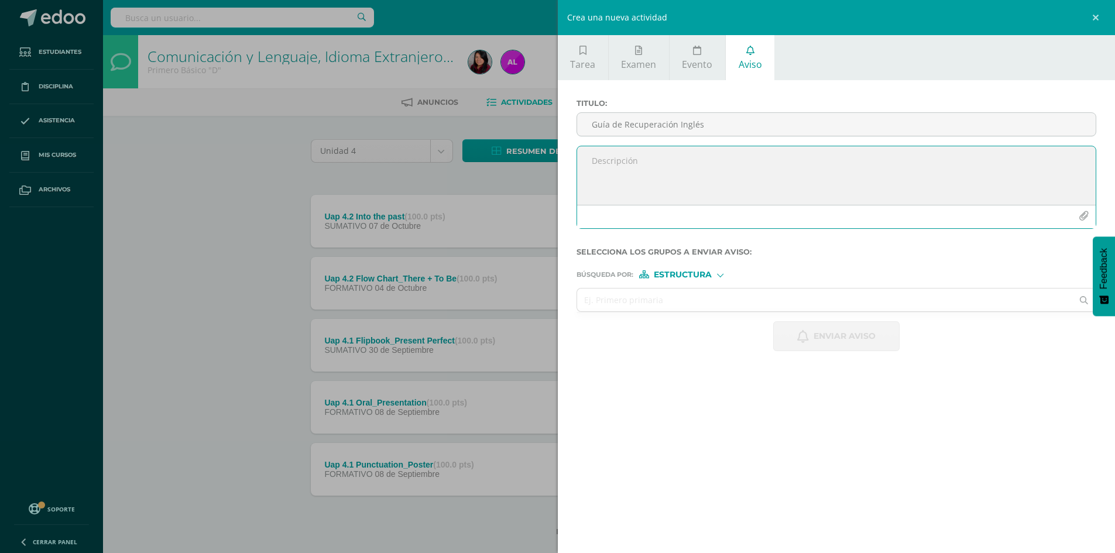
click at [759, 182] on textarea at bounding box center [836, 175] width 519 height 59
paste textarea "Estimada familia [PERSON_NAME], Espero que este mensaje les encuentre bien y qu…"
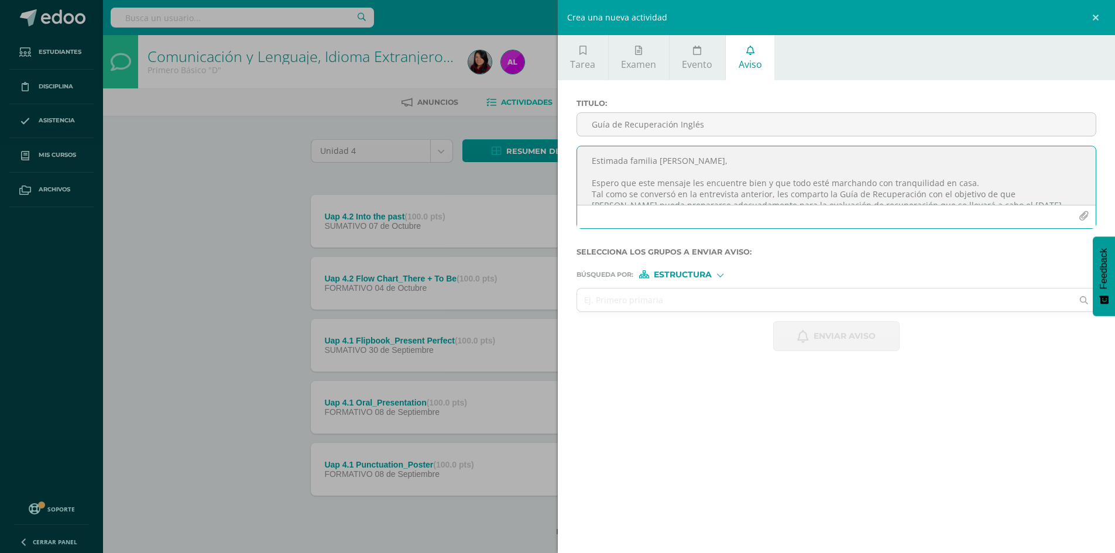
drag, startPoint x: 739, startPoint y: 163, endPoint x: 663, endPoint y: 166, distance: 75.6
click at [660, 164] on textarea "Estimada familia [PERSON_NAME], Espero que este mensaje les encuentre bien y qu…" at bounding box center [836, 175] width 519 height 59
drag, startPoint x: 1005, startPoint y: 194, endPoint x: 1059, endPoint y: 193, distance: 53.9
click at [1059, 193] on textarea "Estimada familia [PERSON_NAME], Espero que este mensaje les encuentre bien y qu…" at bounding box center [836, 175] width 519 height 59
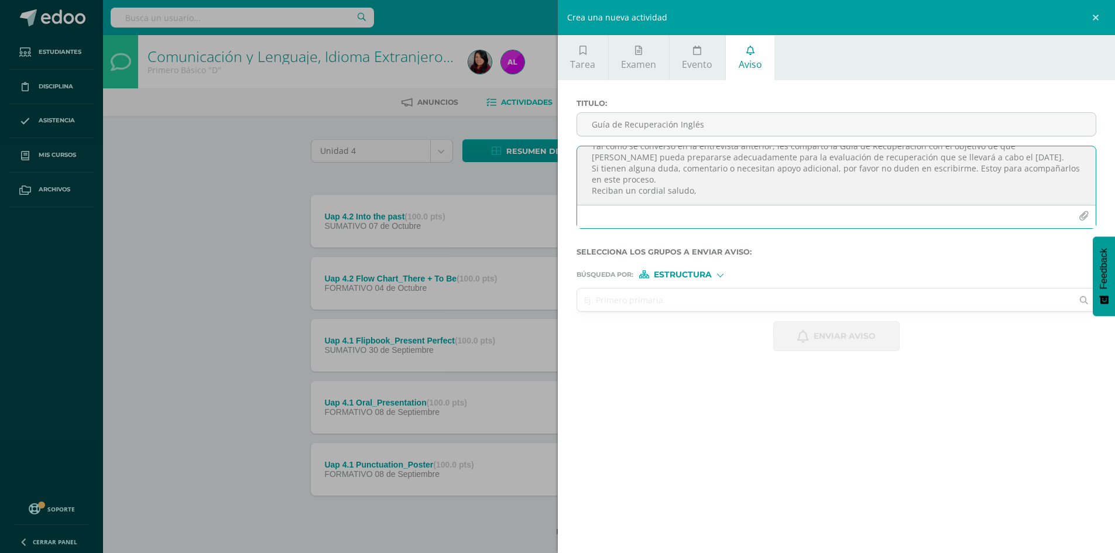
type textarea "Estimada familia [PERSON_NAME], Espero que este mensaje les encuentre bien y qu…"
click at [709, 299] on input "text" at bounding box center [825, 300] width 496 height 23
click at [706, 275] on span "Estructura" at bounding box center [683, 275] width 58 height 6
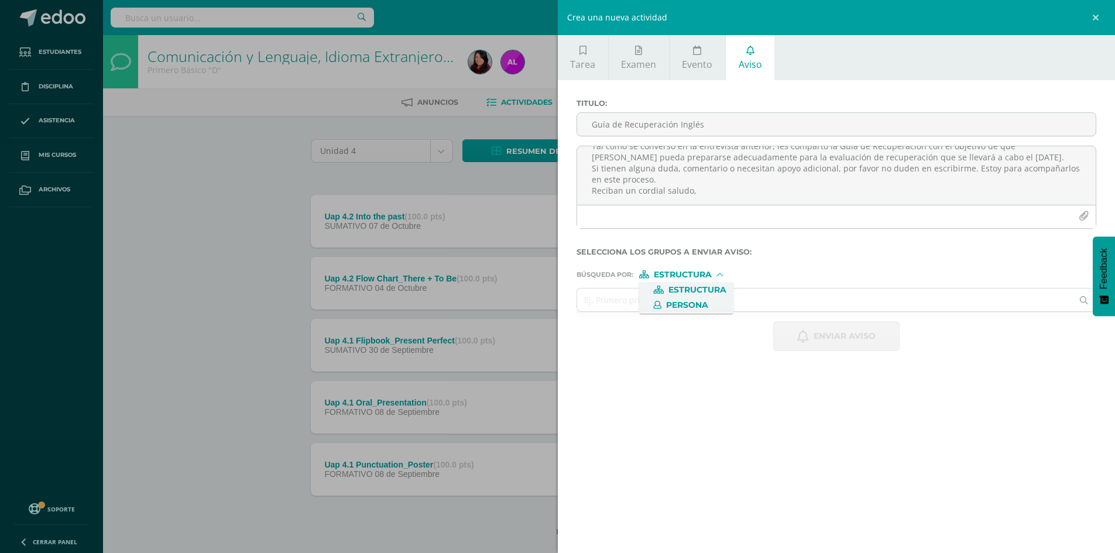
click at [713, 309] on label "Persona" at bounding box center [686, 305] width 80 height 8
click at [715, 303] on input "text" at bounding box center [825, 300] width 496 height 23
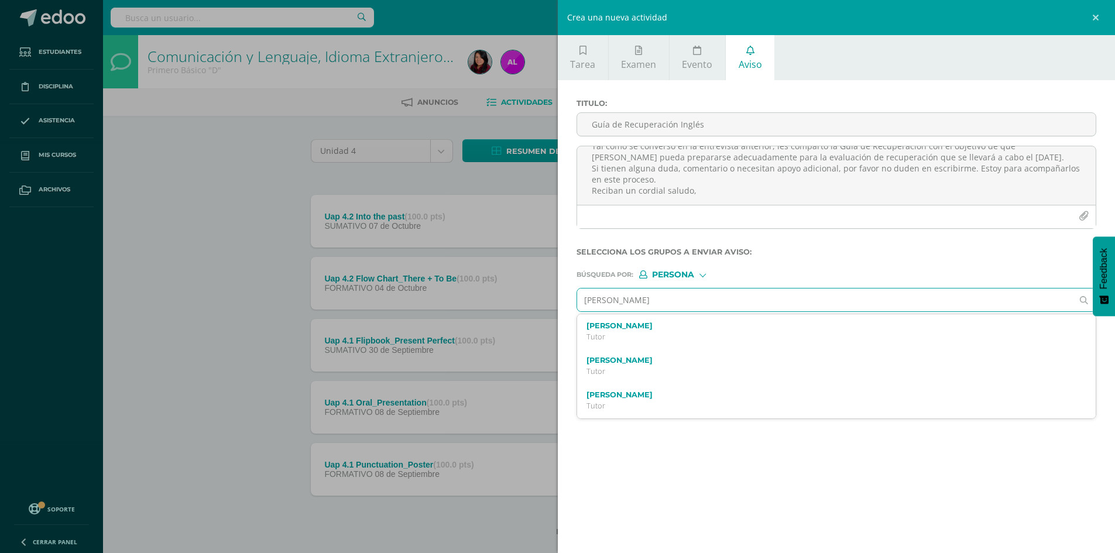
type input "[PERSON_NAME]"
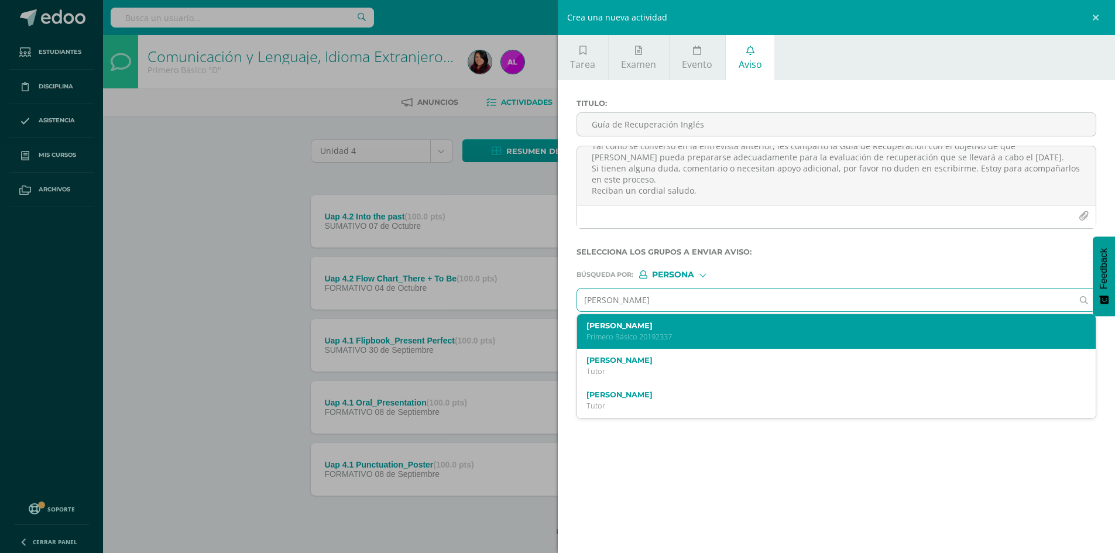
click at [724, 332] on p "Primero Básico 20192337" at bounding box center [826, 337] width 478 height 10
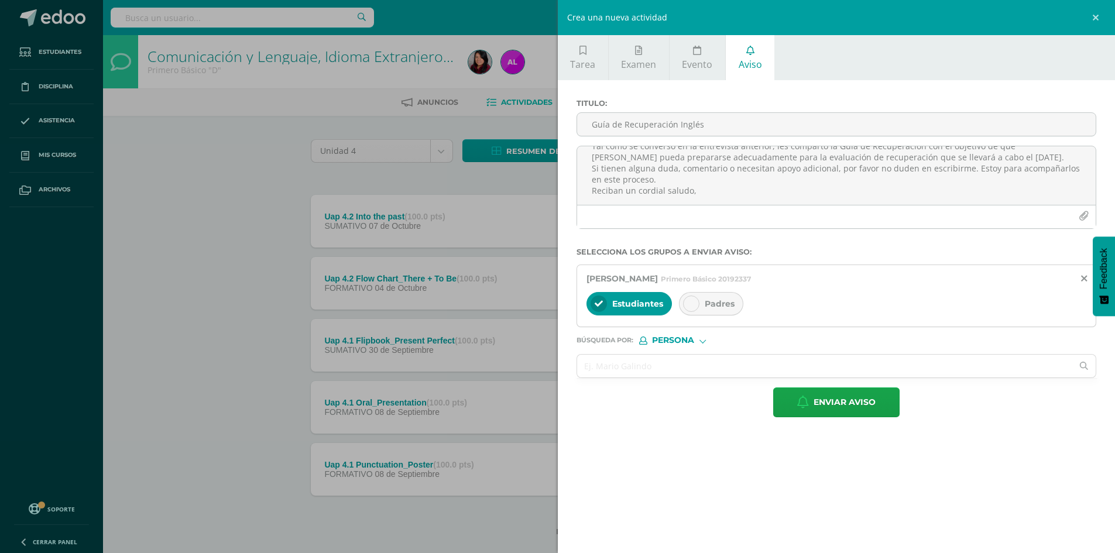
click at [687, 310] on div at bounding box center [691, 304] width 16 height 16
click at [713, 355] on input "text" at bounding box center [825, 366] width 496 height 23
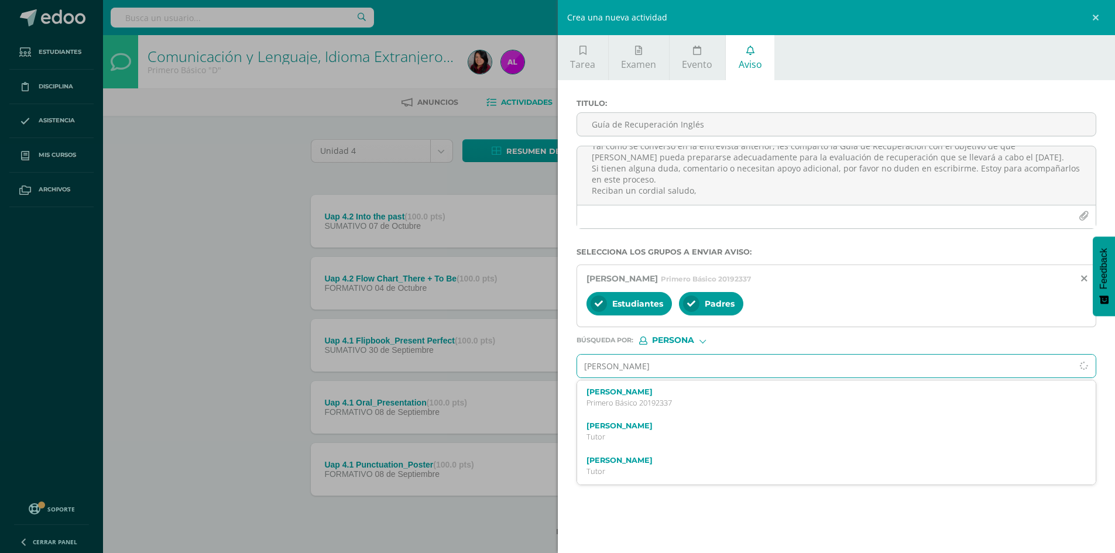
type input "[PERSON_NAME]"
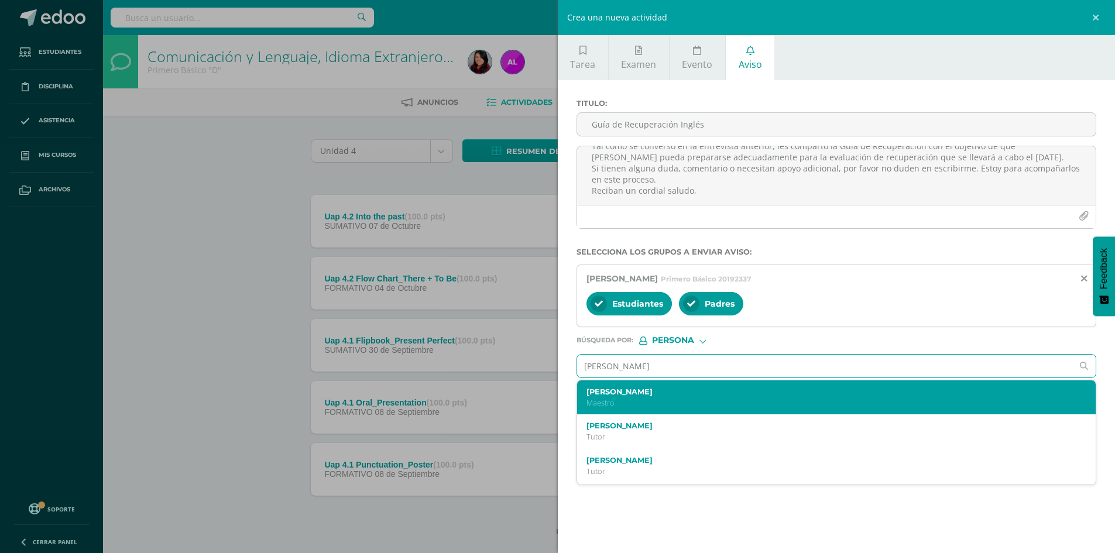
click at [759, 385] on div "[PERSON_NAME]" at bounding box center [836, 398] width 519 height 35
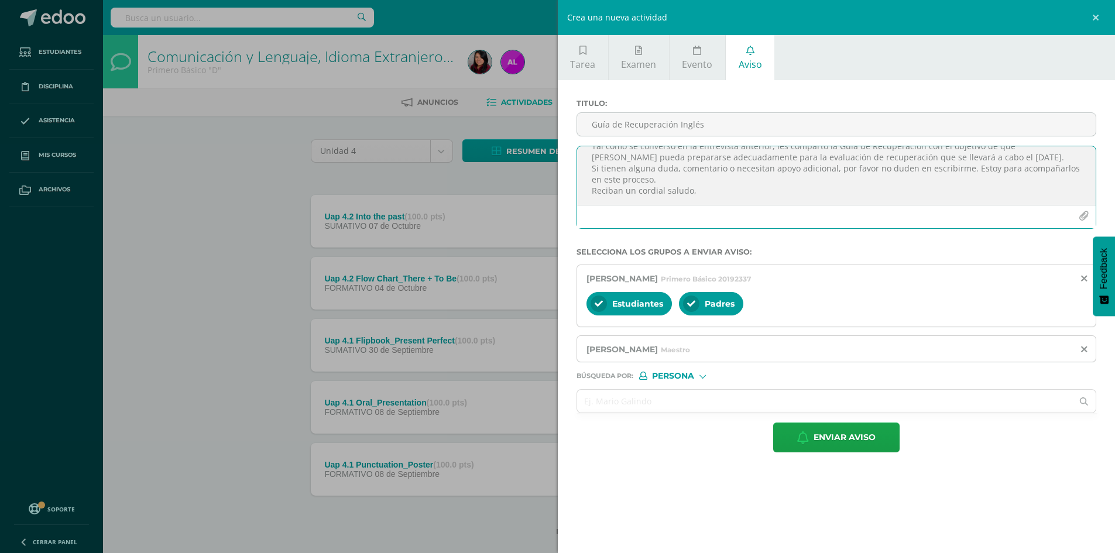
click at [1088, 220] on button "button" at bounding box center [1084, 216] width 23 height 23
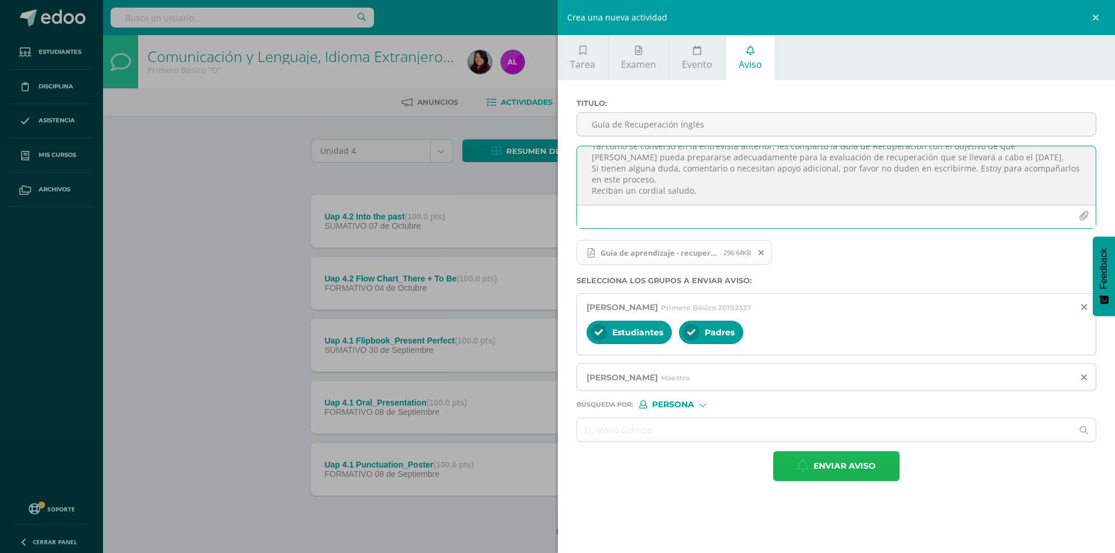
click at [840, 468] on span "Enviar aviso" at bounding box center [845, 466] width 62 height 29
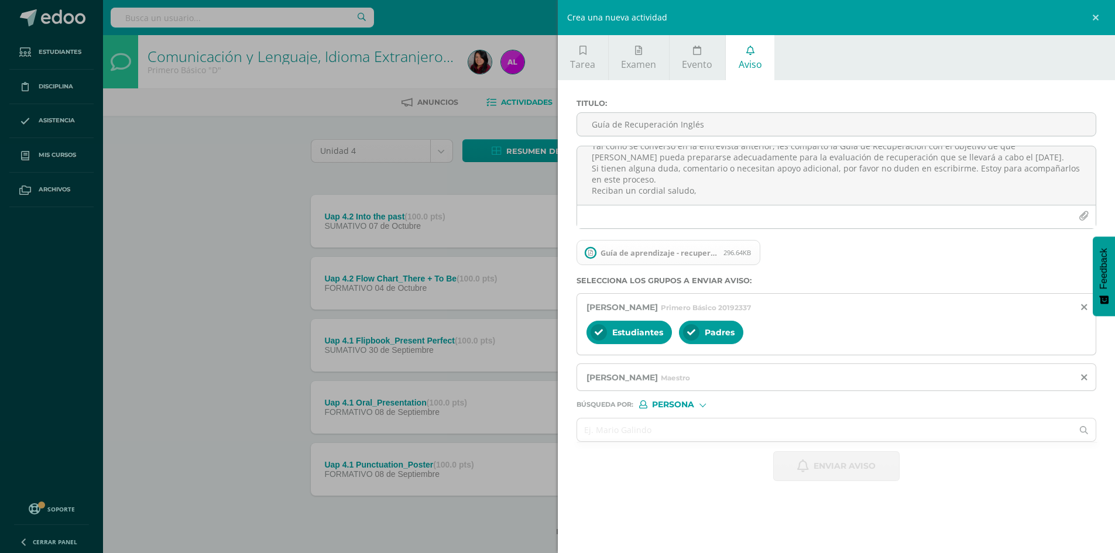
scroll to position [0, 0]
